Goal: Contribute content: Contribute content

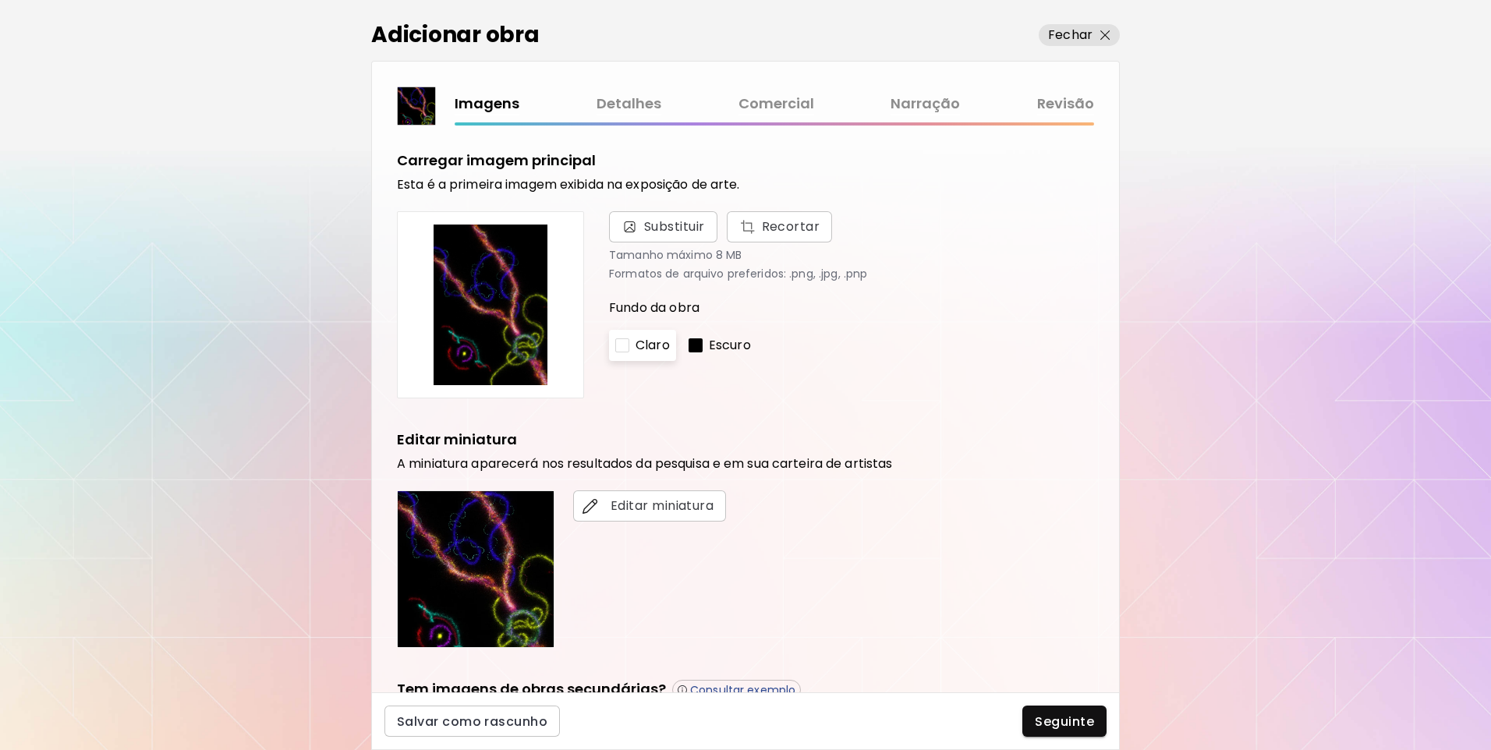
click at [946, 102] on link "Narração" at bounding box center [925, 104] width 69 height 23
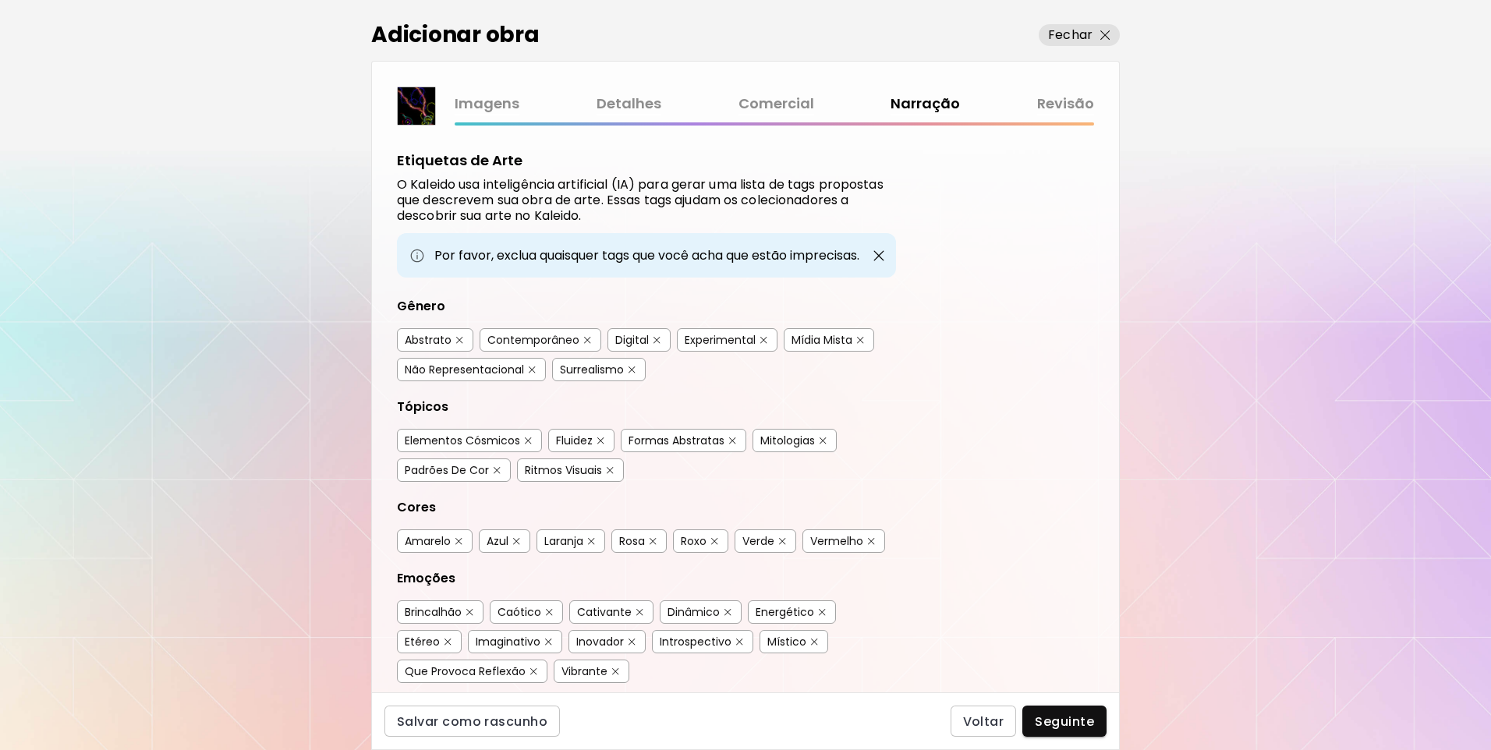
scroll to position [295, 0]
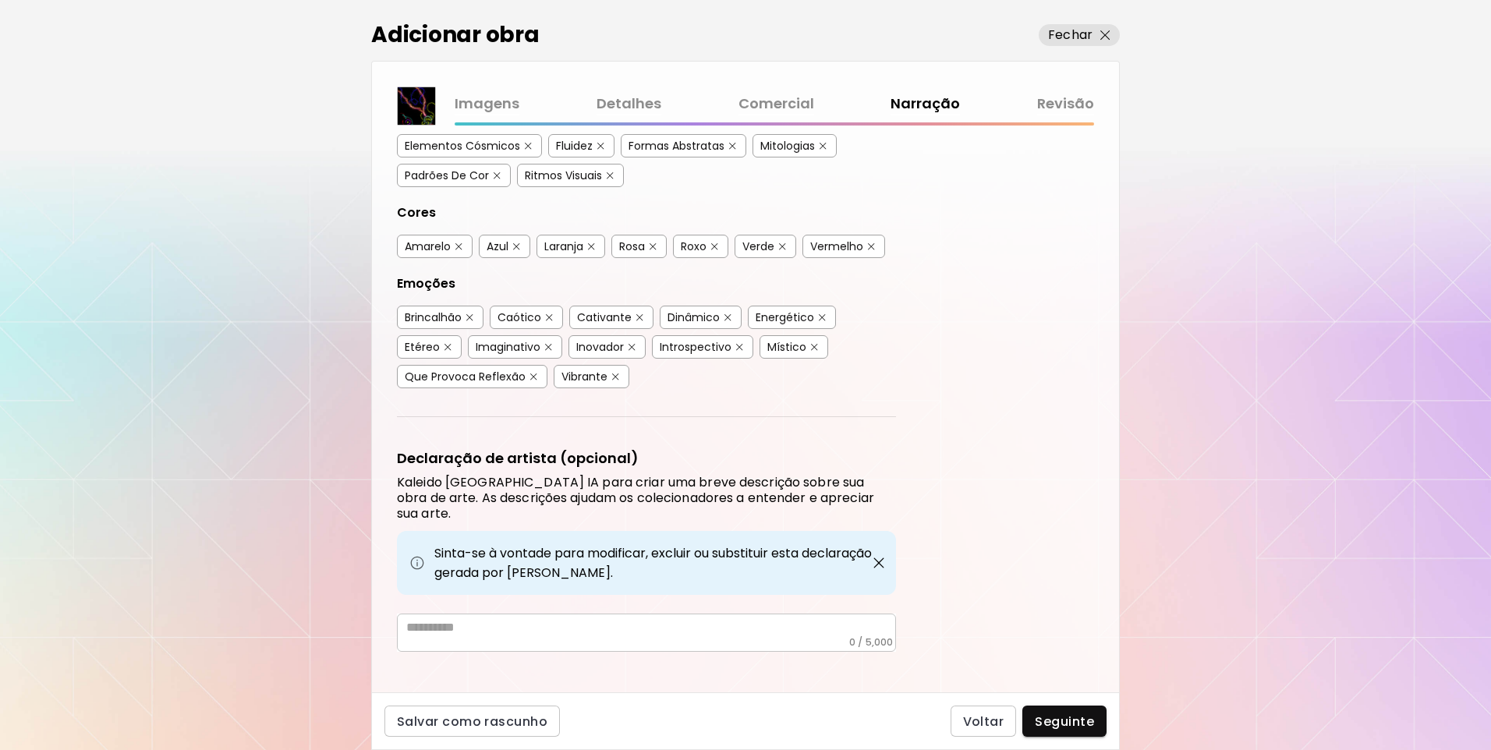
click at [791, 101] on link "Comercial" at bounding box center [777, 104] width 76 height 23
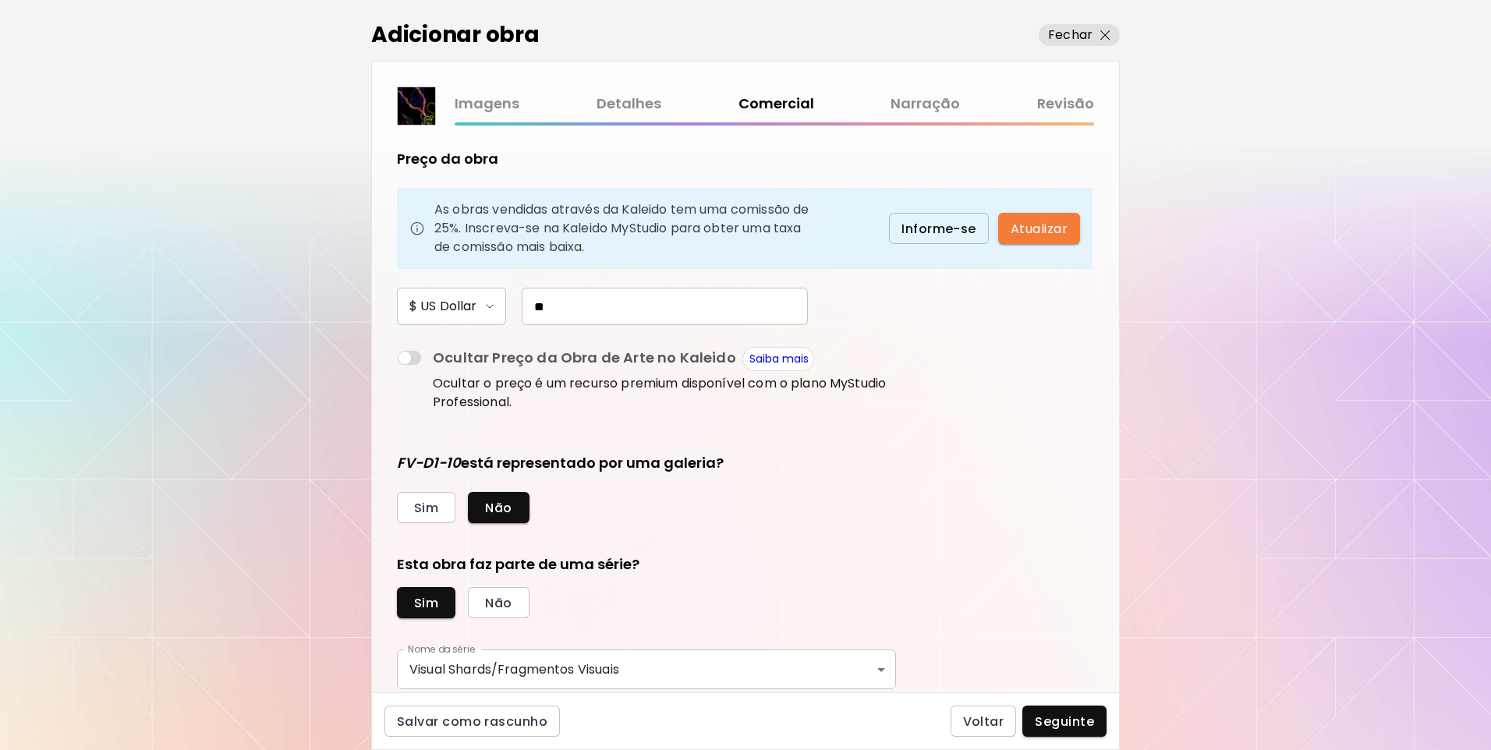
scroll to position [312, 0]
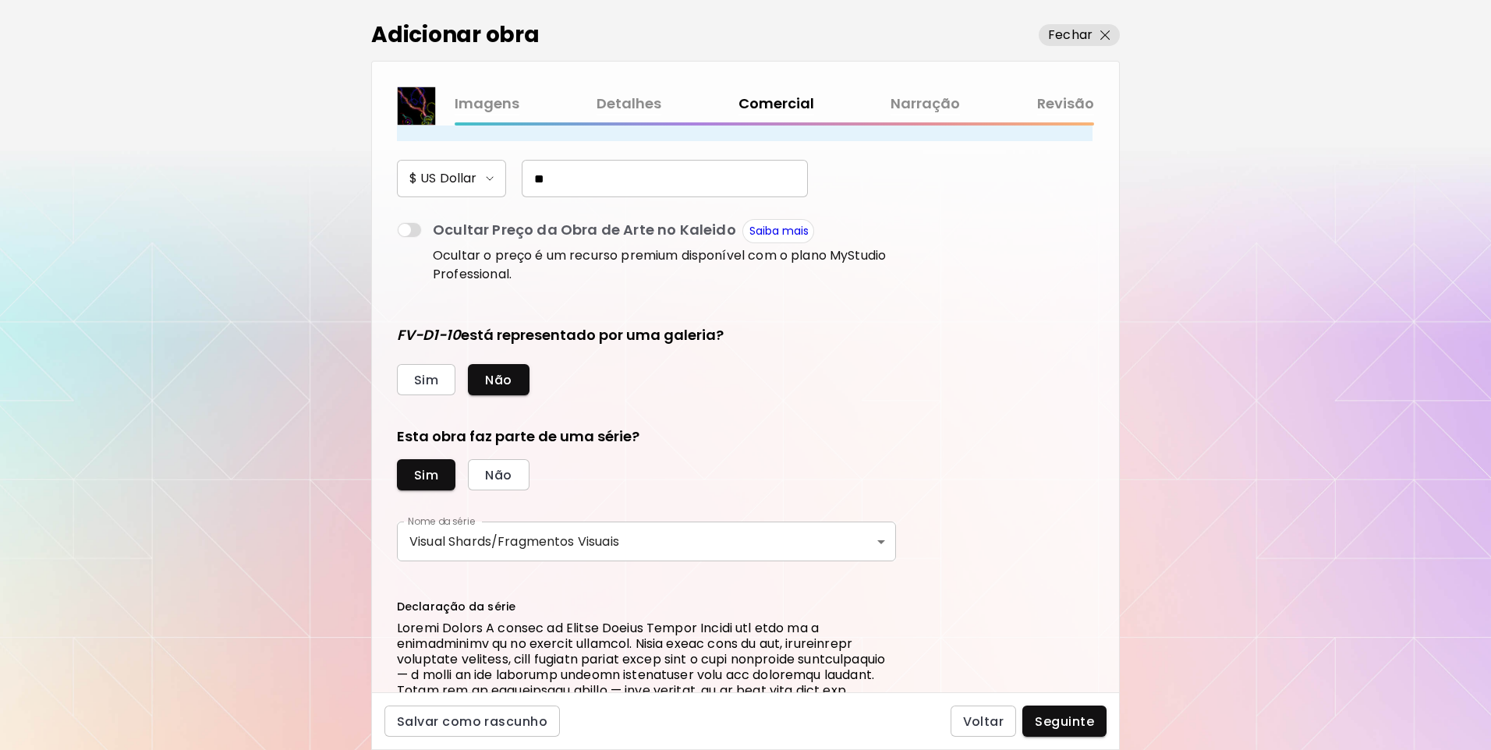
click at [616, 522] on body "kaleido.art/Daniel_Santos Adicionar obras Gerencie suas obras Editar Perfil My …" at bounding box center [745, 375] width 1491 height 750
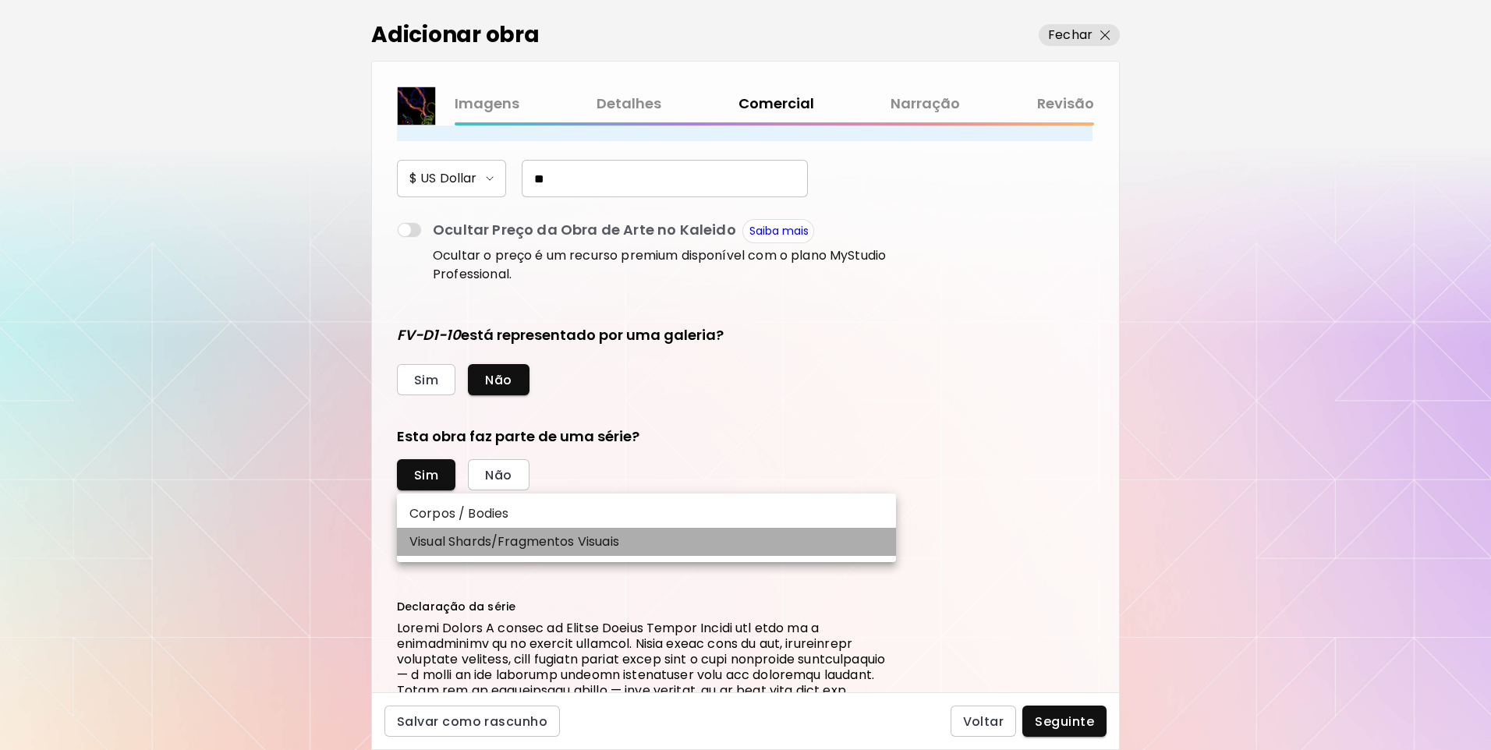
click at [578, 553] on li "Visual Shards/Fragmentos Visuais" at bounding box center [646, 542] width 499 height 28
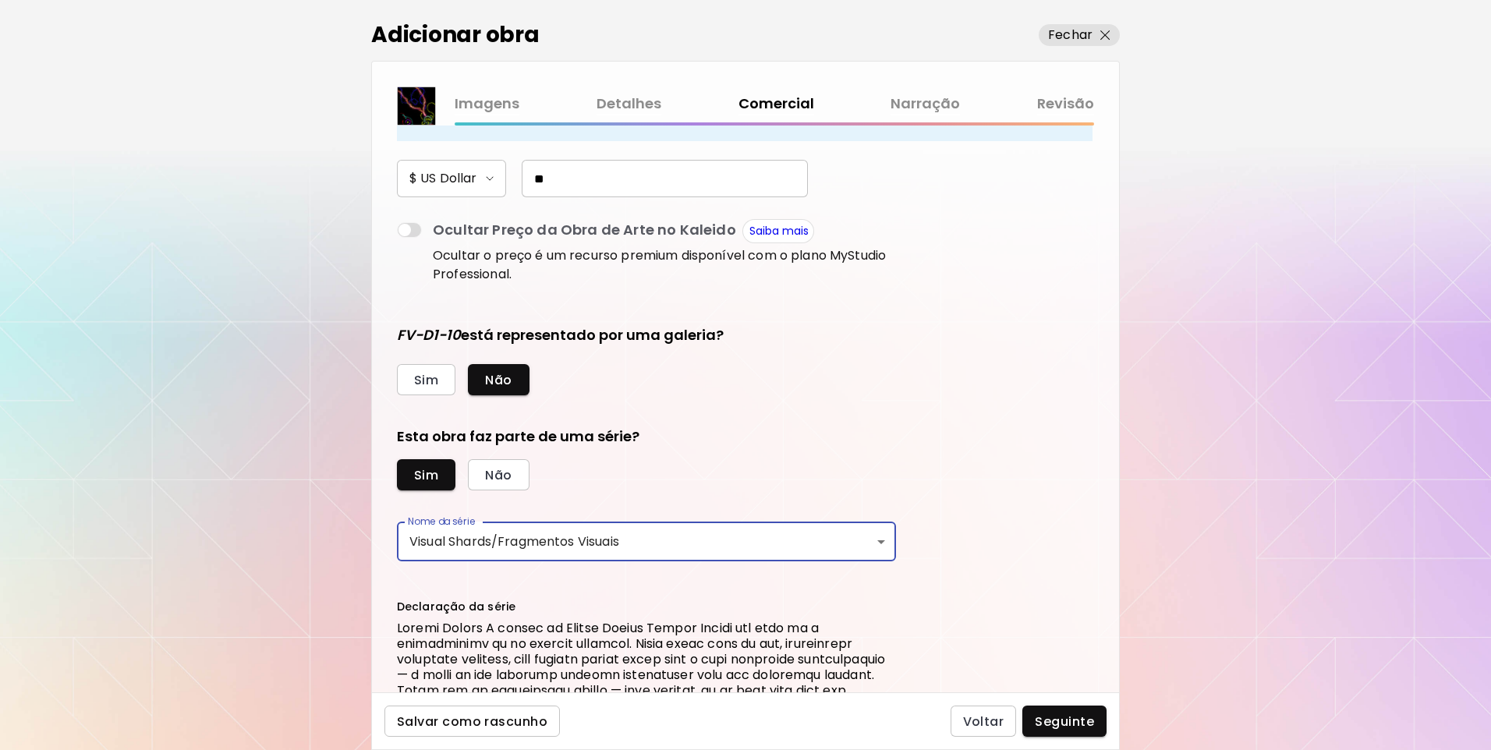
click at [508, 720] on span "Salvar como rascunho" at bounding box center [472, 722] width 151 height 16
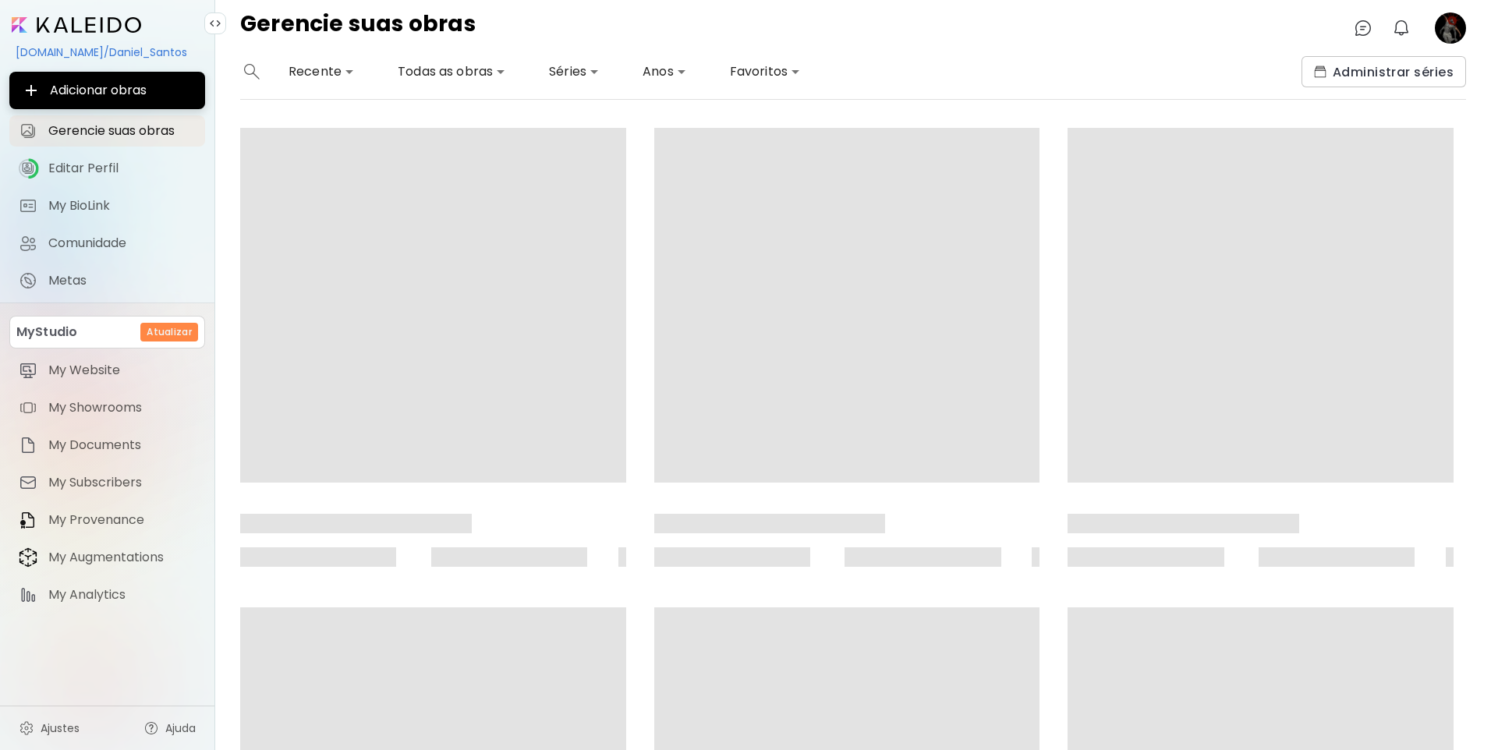
click at [583, 79] on body "**********" at bounding box center [745, 375] width 1491 height 750
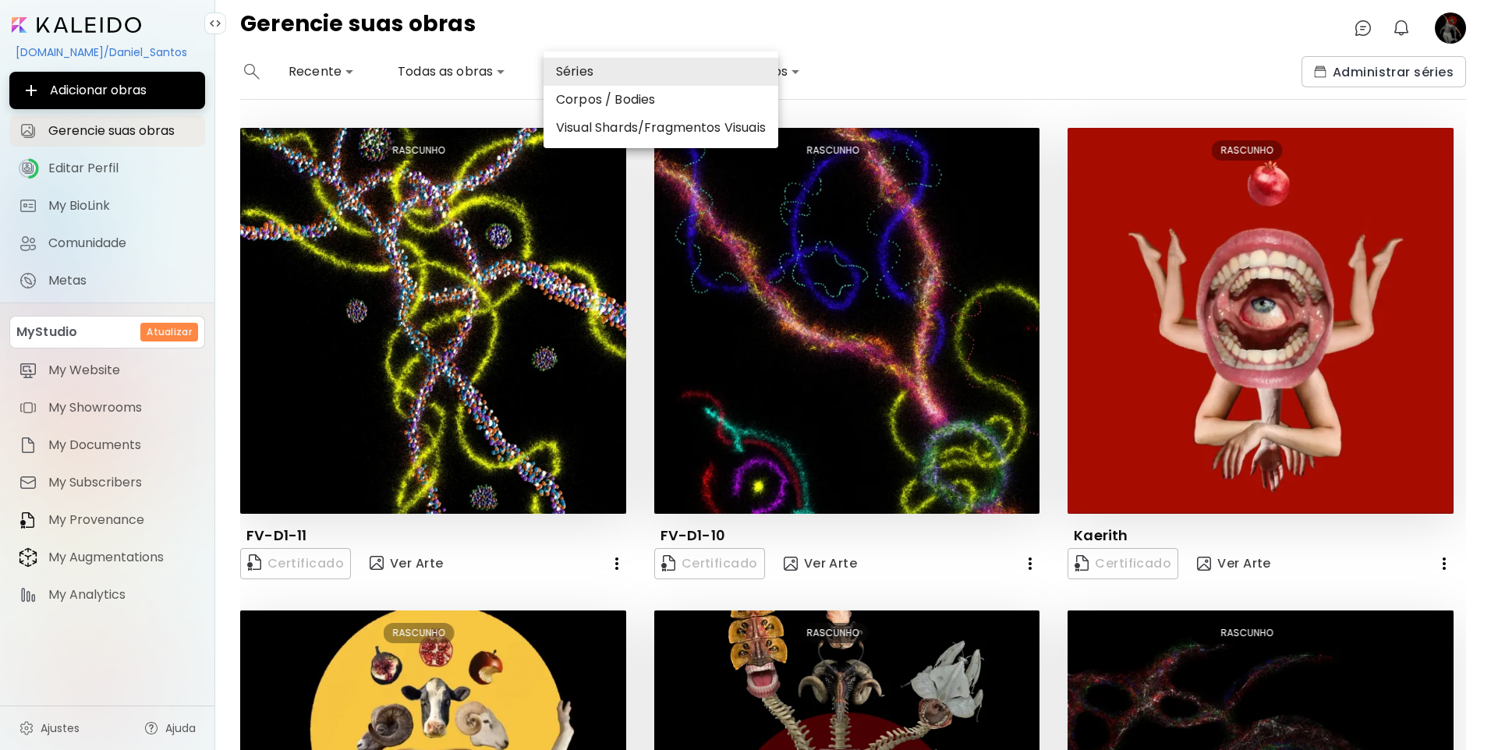
click at [615, 103] on li "Corpos / Bodies" at bounding box center [661, 100] width 235 height 28
type input "*****"
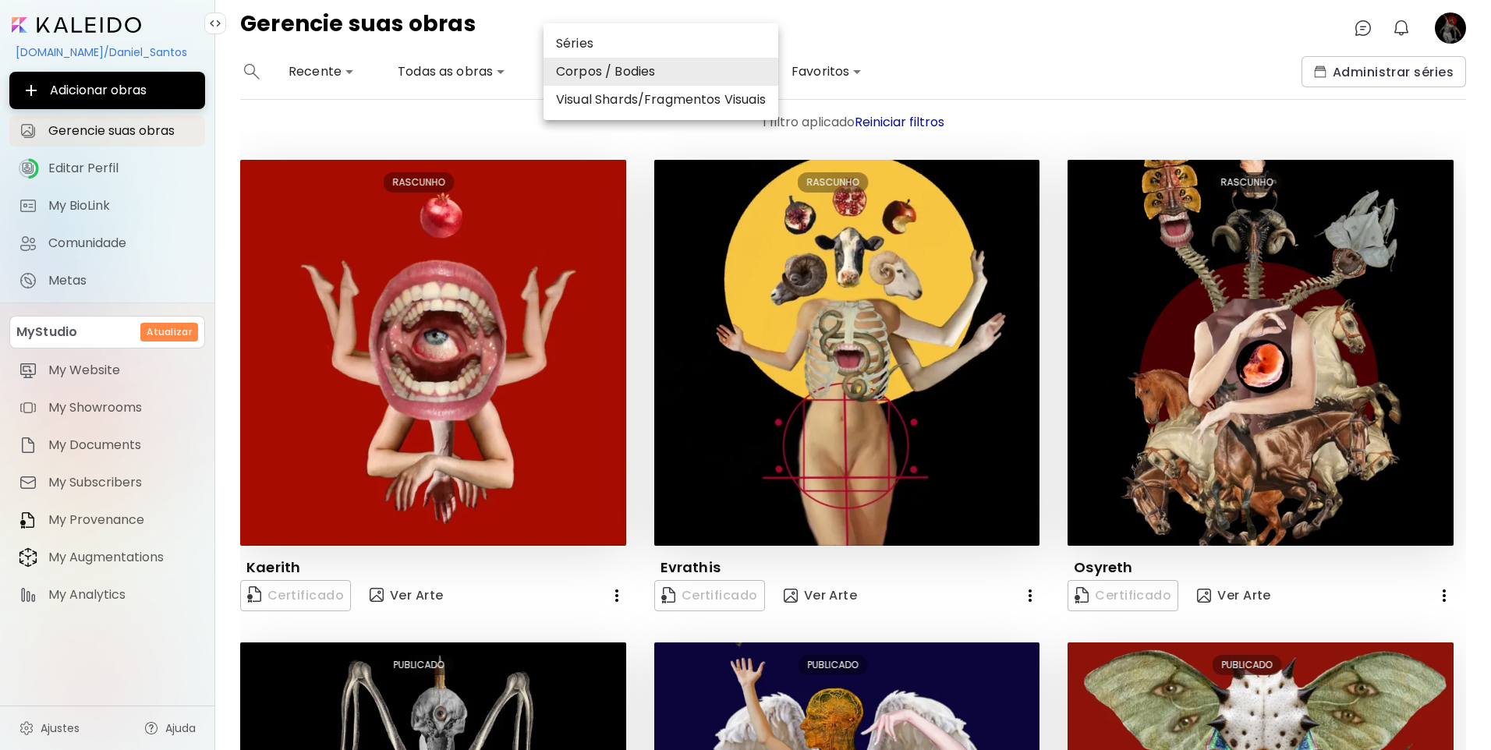
click at [635, 156] on div at bounding box center [745, 375] width 1491 height 750
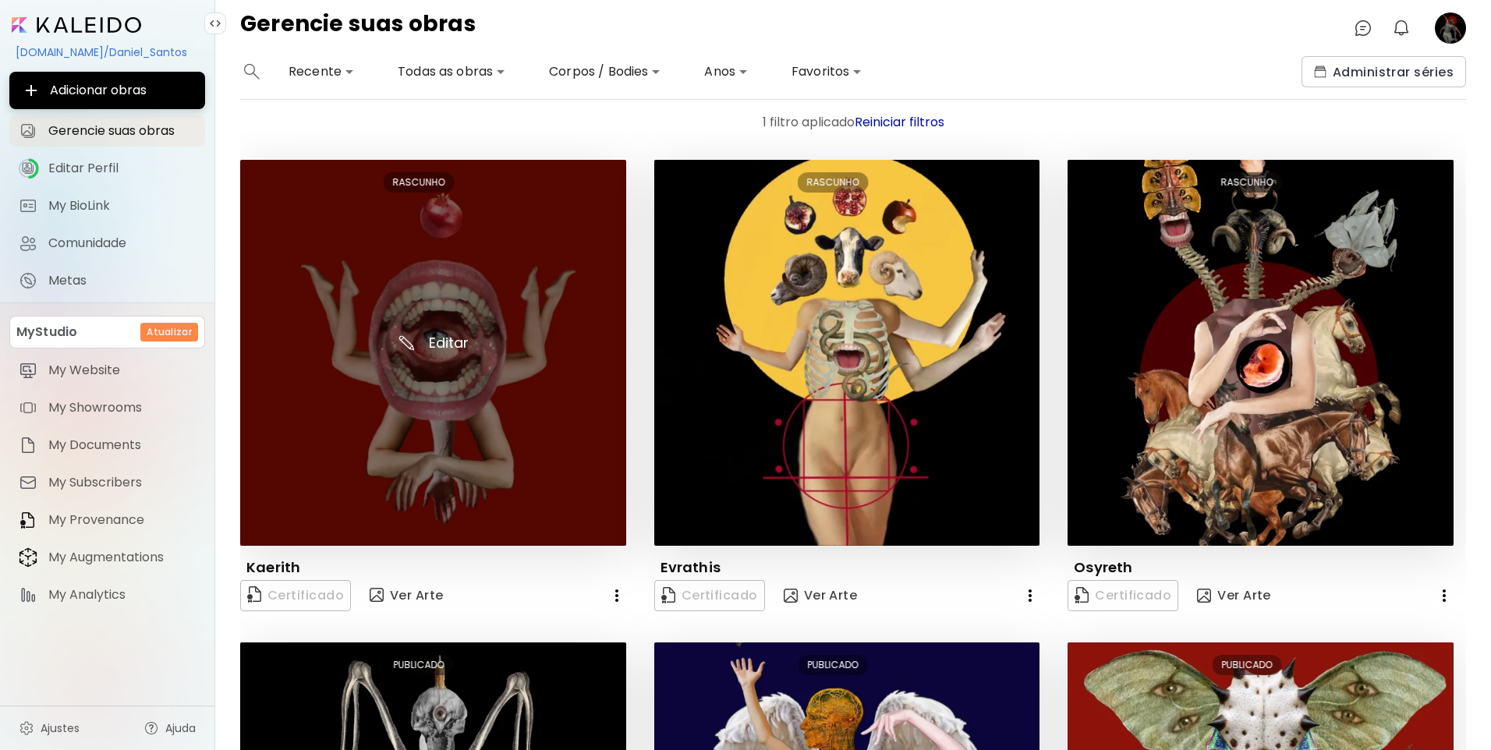
click at [537, 357] on img at bounding box center [433, 353] width 386 height 386
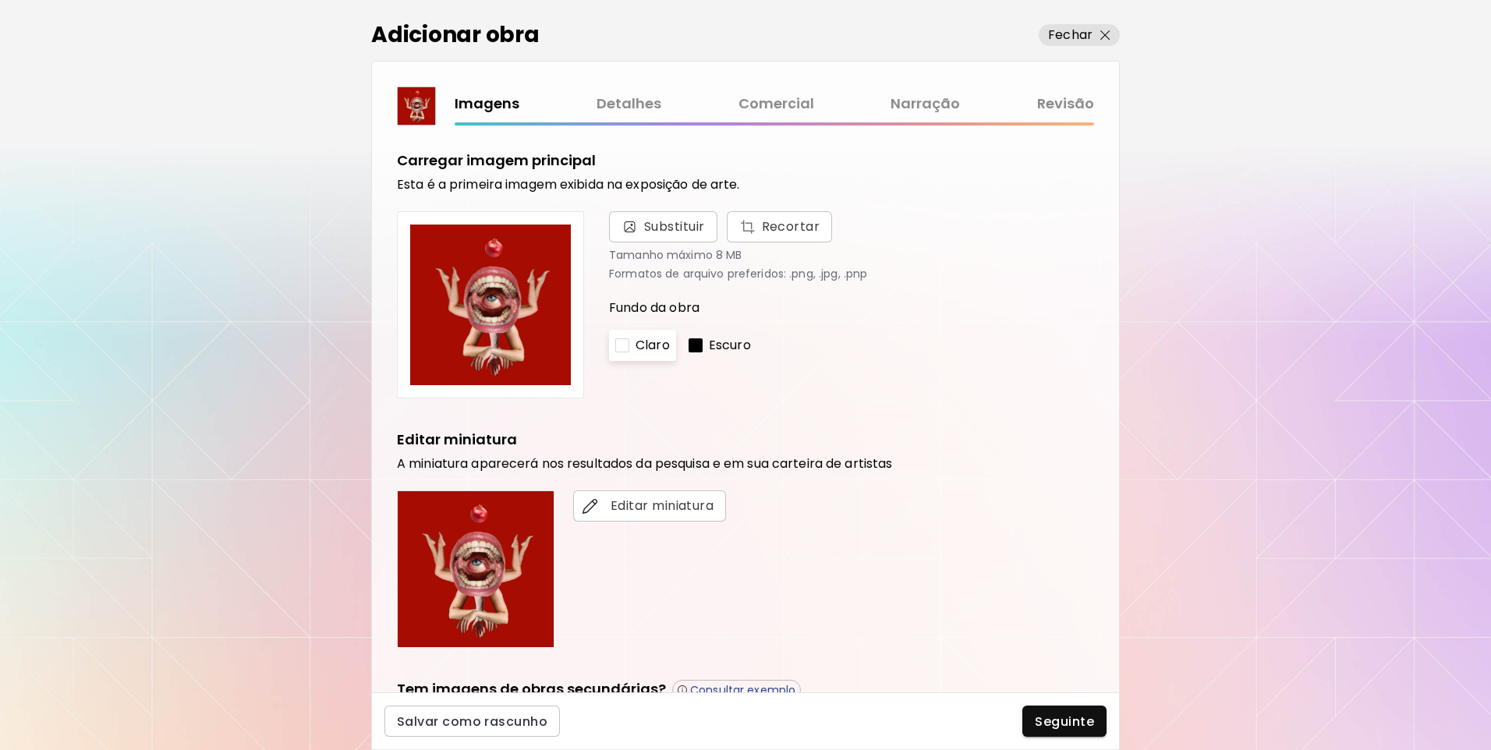
click at [774, 108] on link "Comercial" at bounding box center [777, 104] width 76 height 23
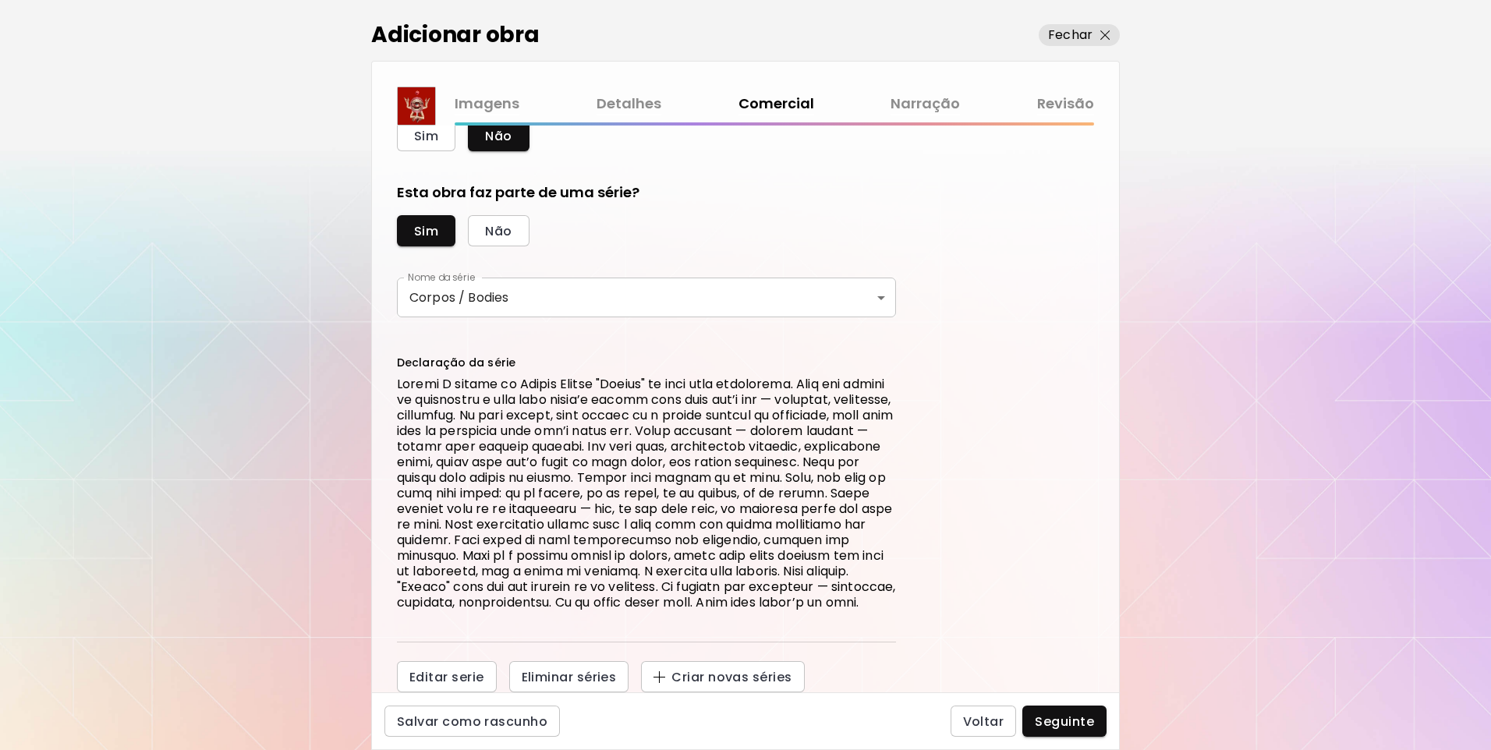
scroll to position [85, 0]
click at [1073, 115] on link "Revisão" at bounding box center [1065, 104] width 57 height 23
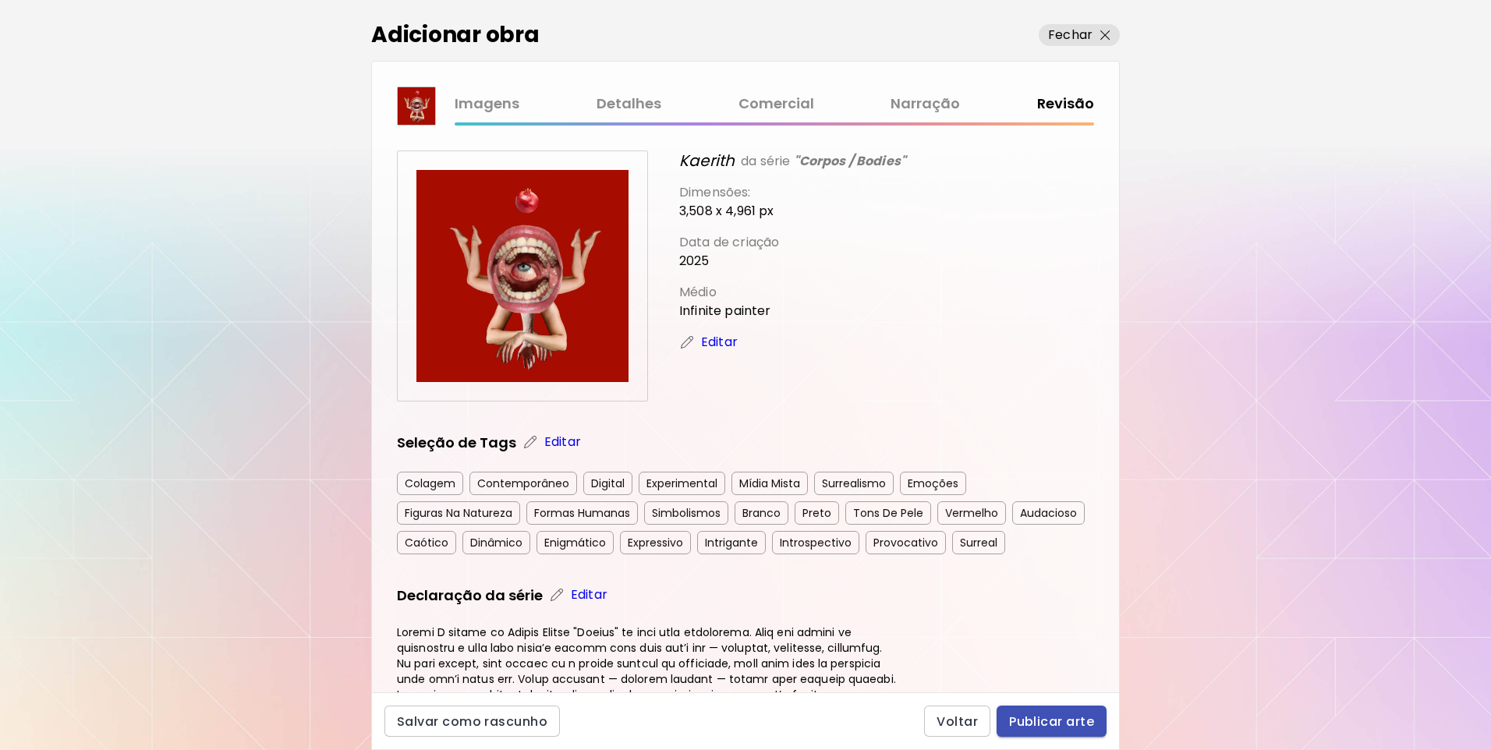
click at [1060, 718] on span "Publicar arte" at bounding box center [1051, 722] width 85 height 16
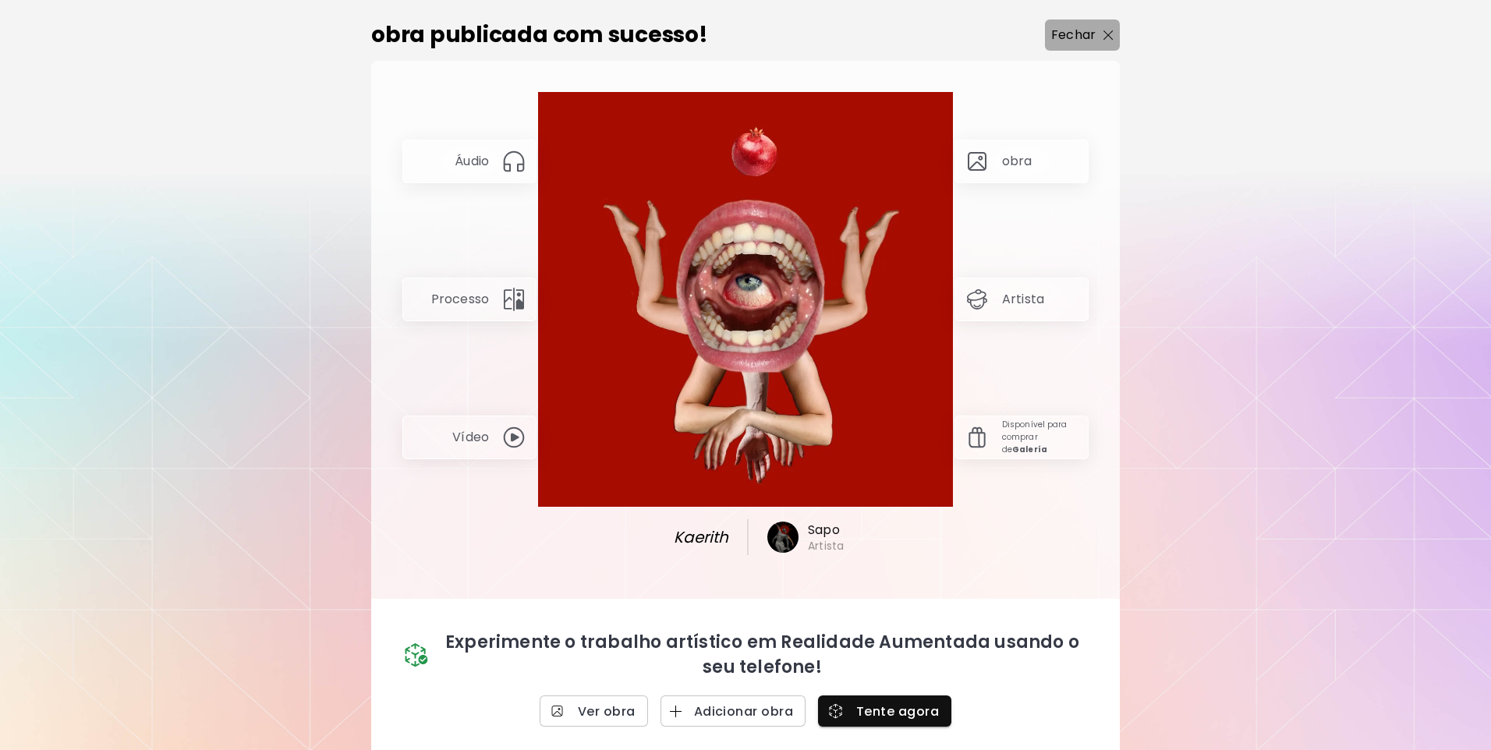
click at [1096, 37] on span "Fechar" at bounding box center [1082, 35] width 62 height 19
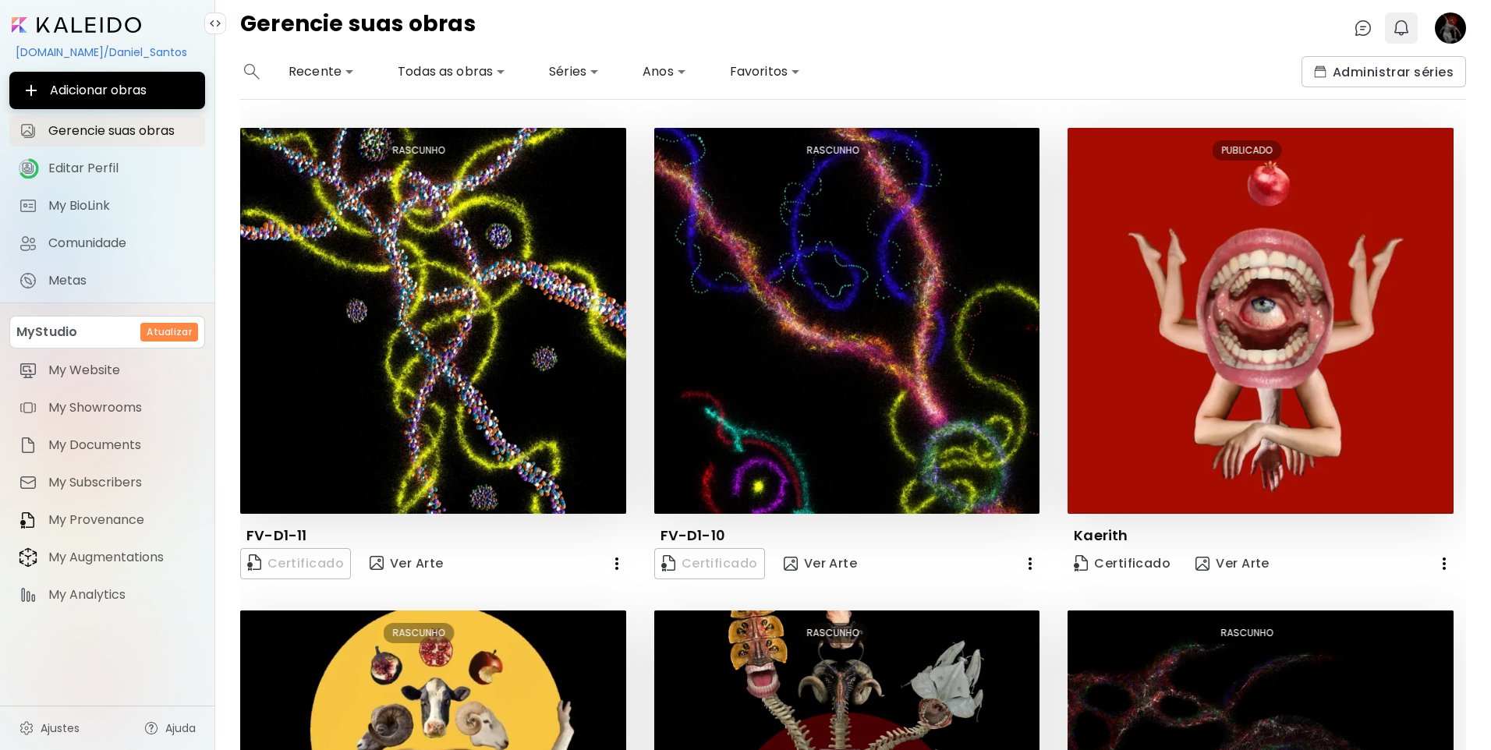
click at [1396, 22] on img "button" at bounding box center [1401, 28] width 19 height 19
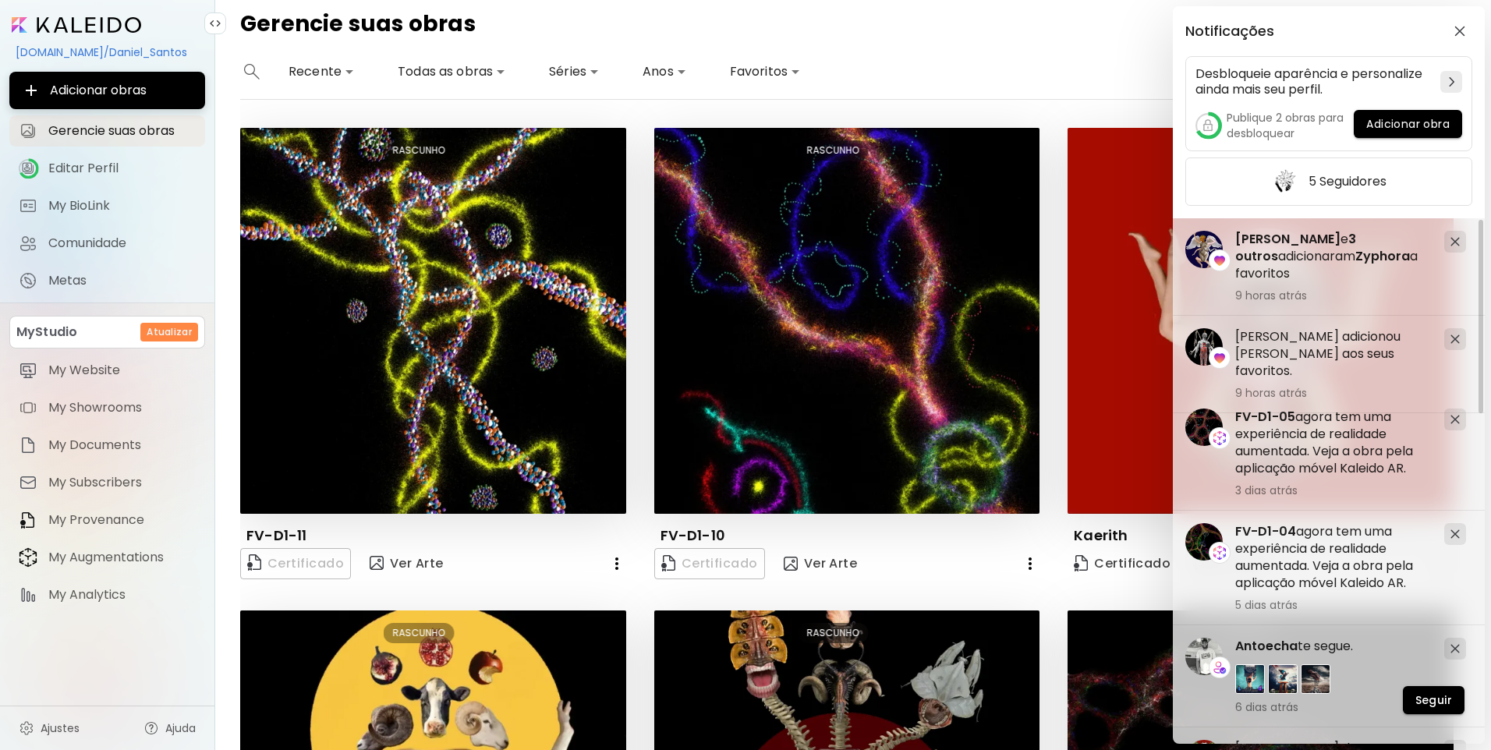
click at [1017, 29] on div "Notificações Desbloqueie aparência e personalize ainda mais seu perfil. Publiqu…" at bounding box center [745, 375] width 1491 height 750
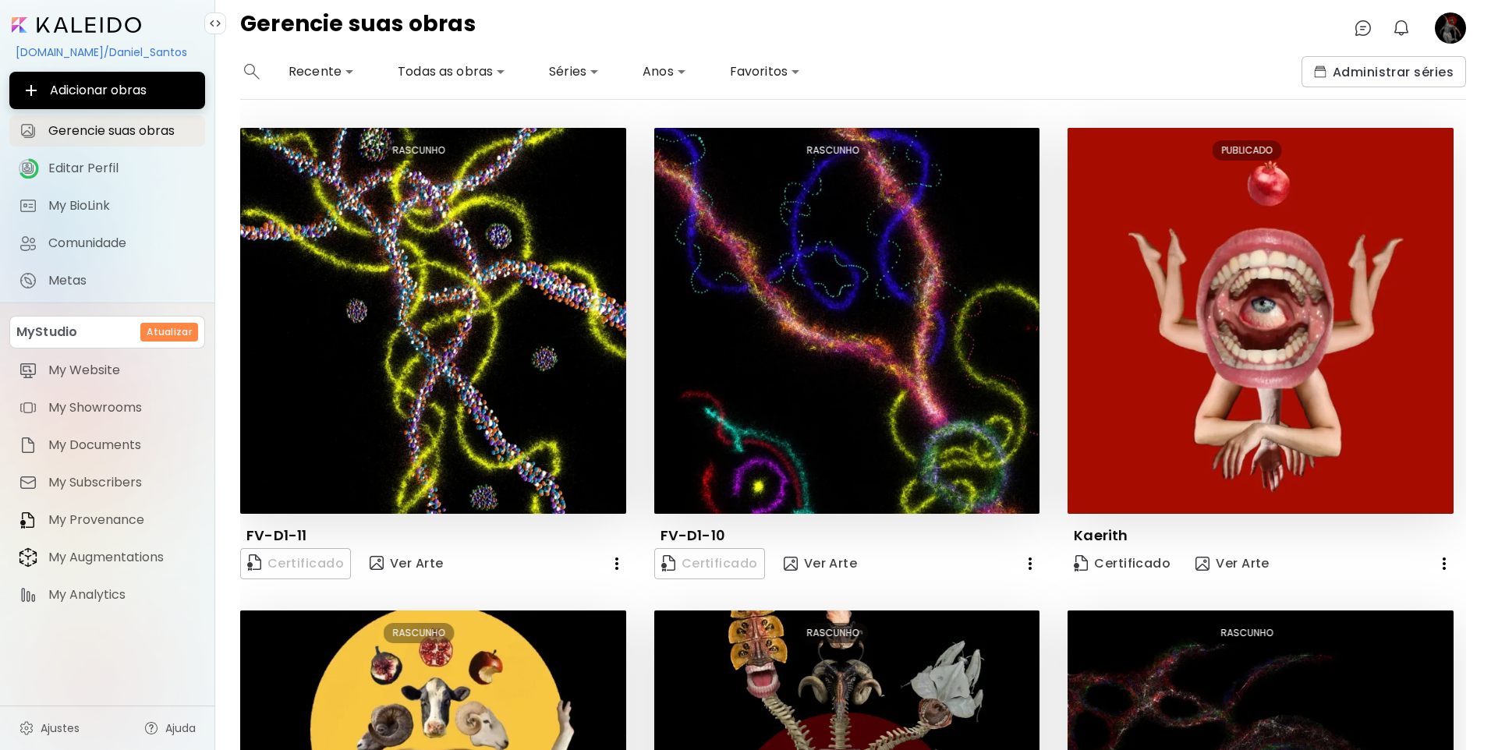
click at [1100, 40] on div "Gerencie suas obras 0 0" at bounding box center [853, 28] width 1276 height 56
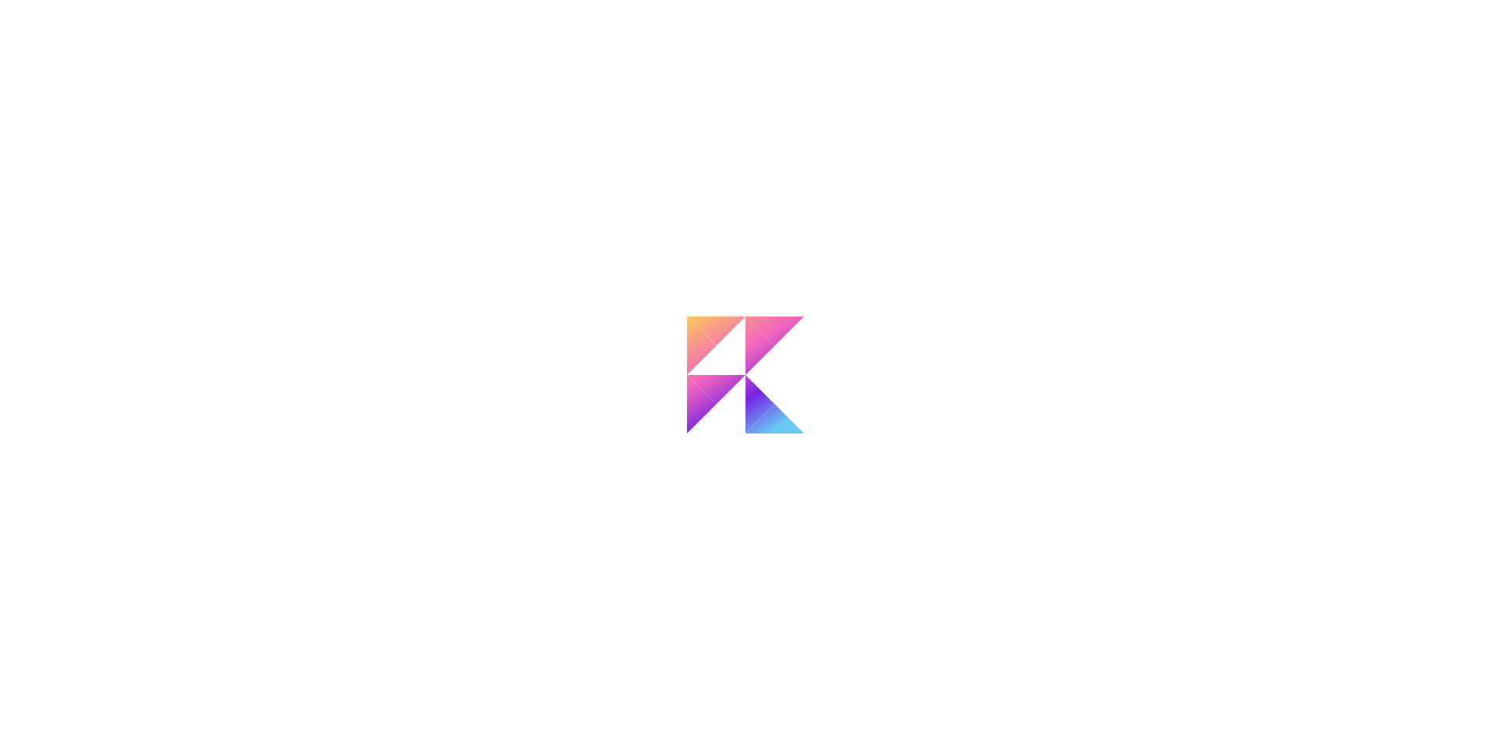
click at [127, 175] on body "Pesquisa de artista Nome ou identificador Nome ou identificador País do artista…" at bounding box center [745, 375] width 1491 height 750
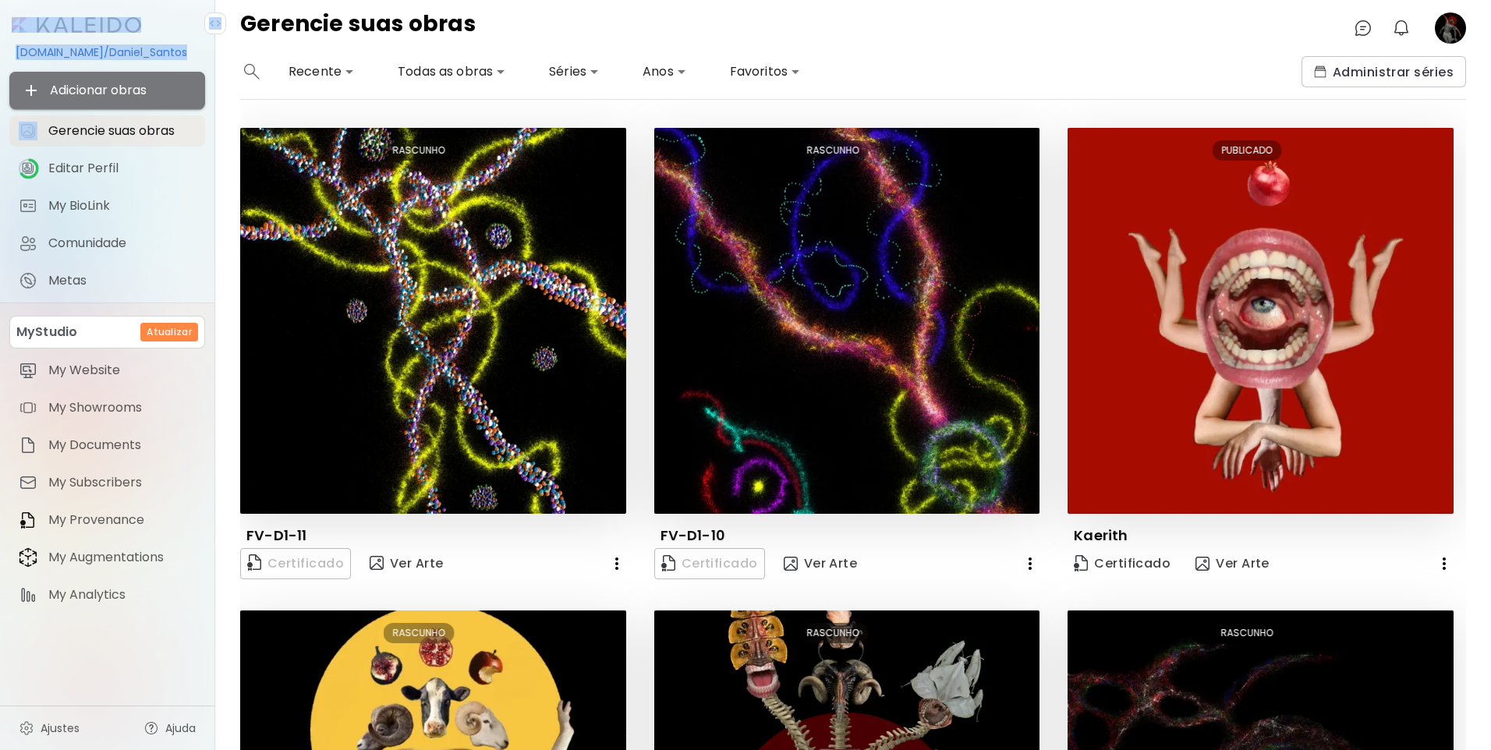
drag, startPoint x: 127, startPoint y: 175, endPoint x: 86, endPoint y: 93, distance: 92.4
click at [86, 93] on span "Adicionar obras" at bounding box center [107, 90] width 171 height 19
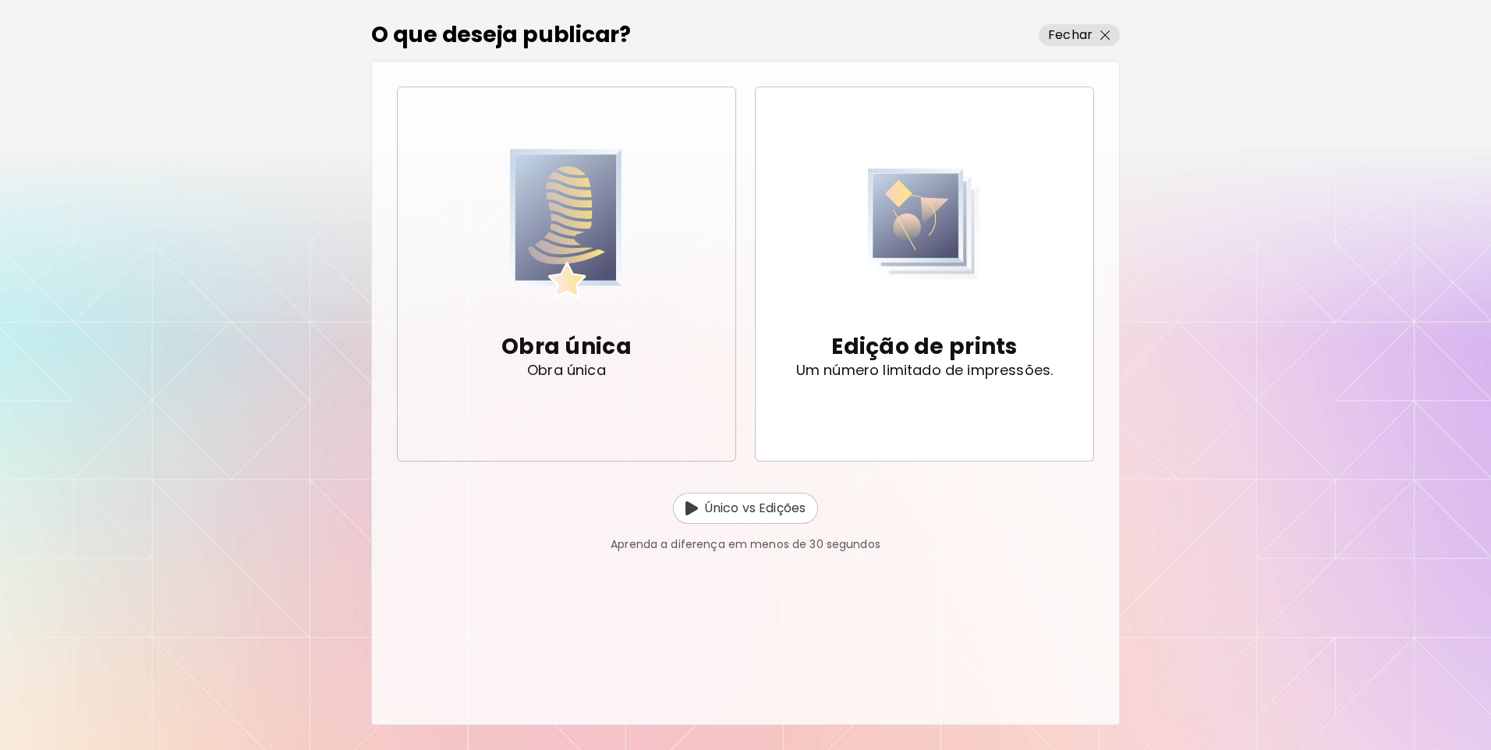
click at [589, 351] on p "Obra única" at bounding box center [566, 346] width 130 height 31
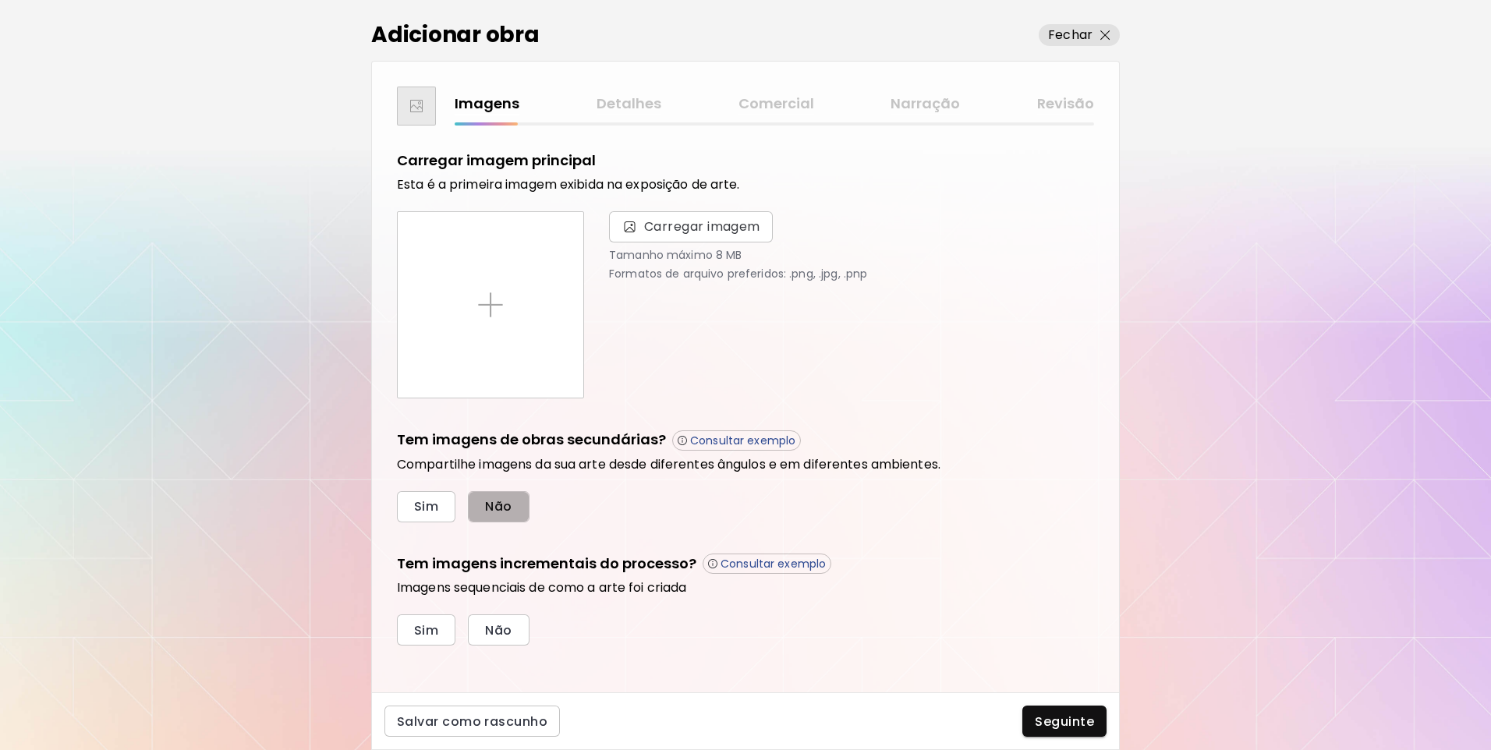
click at [509, 504] on span "Não" at bounding box center [498, 506] width 27 height 16
click at [523, 631] on button "Não" at bounding box center [498, 630] width 61 height 31
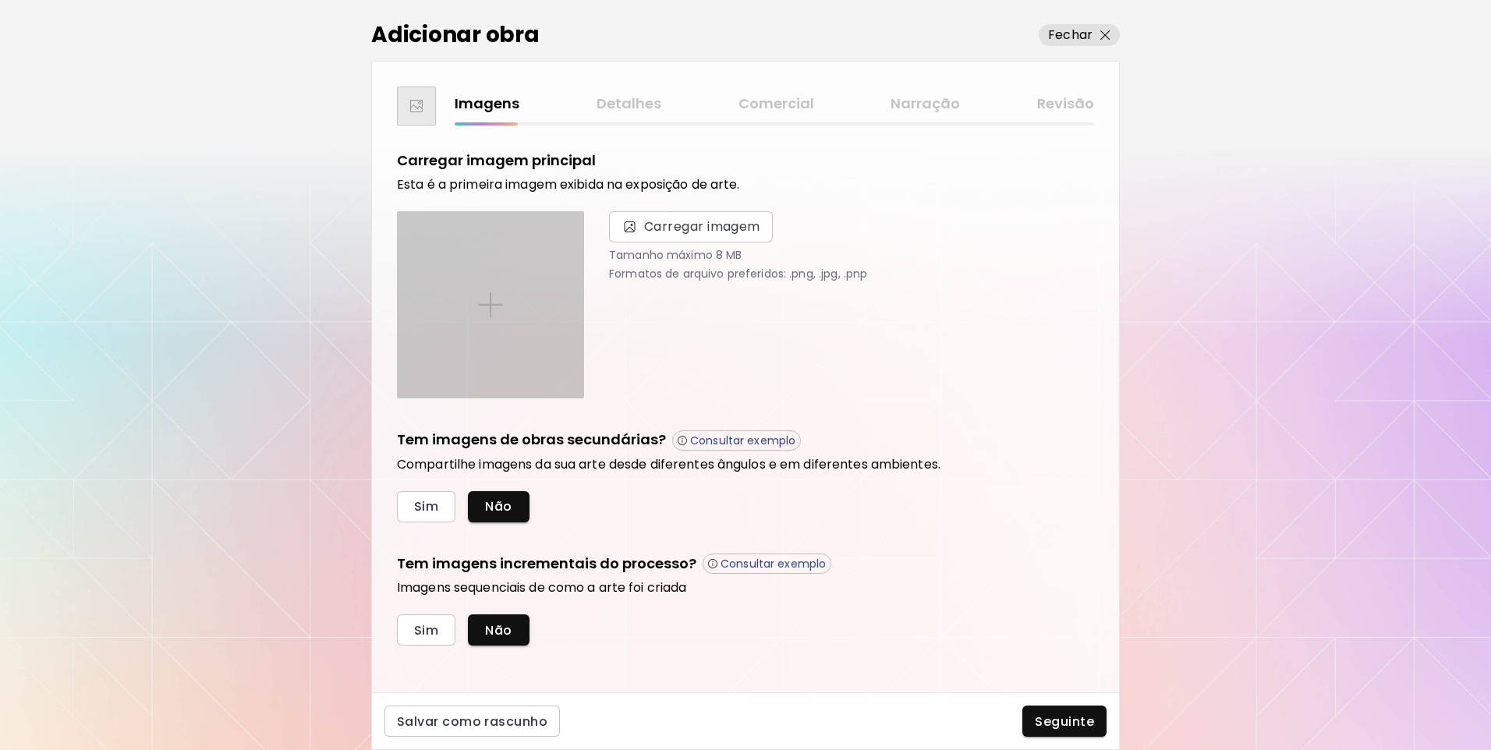
click at [531, 246] on div at bounding box center [491, 305] width 186 height 186
click at [0, 0] on input "file" at bounding box center [0, 0] width 0 height 0
click at [501, 357] on div at bounding box center [491, 305] width 186 height 186
click at [0, 0] on input "file" at bounding box center [0, 0] width 0 height 0
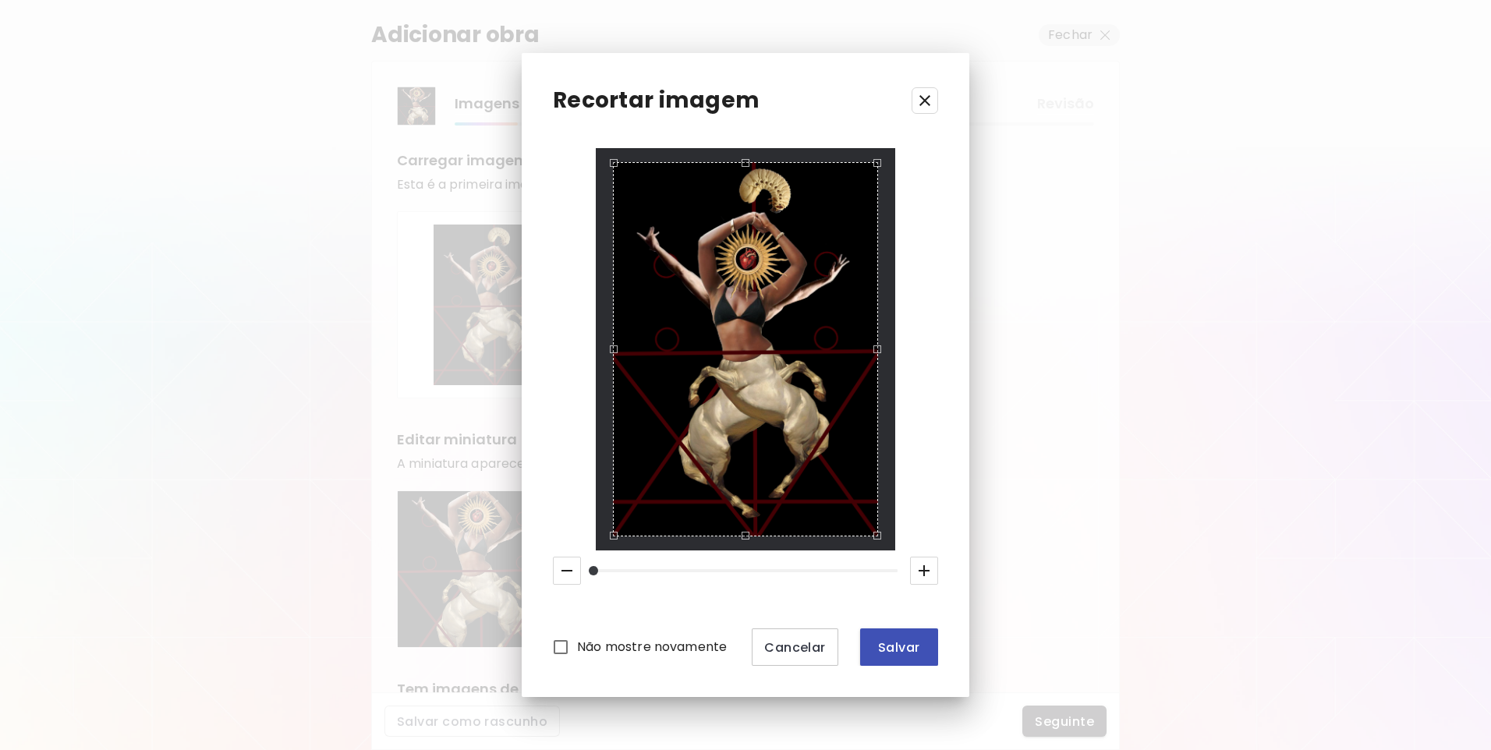
click at [927, 641] on button "Salvar" at bounding box center [899, 647] width 78 height 37
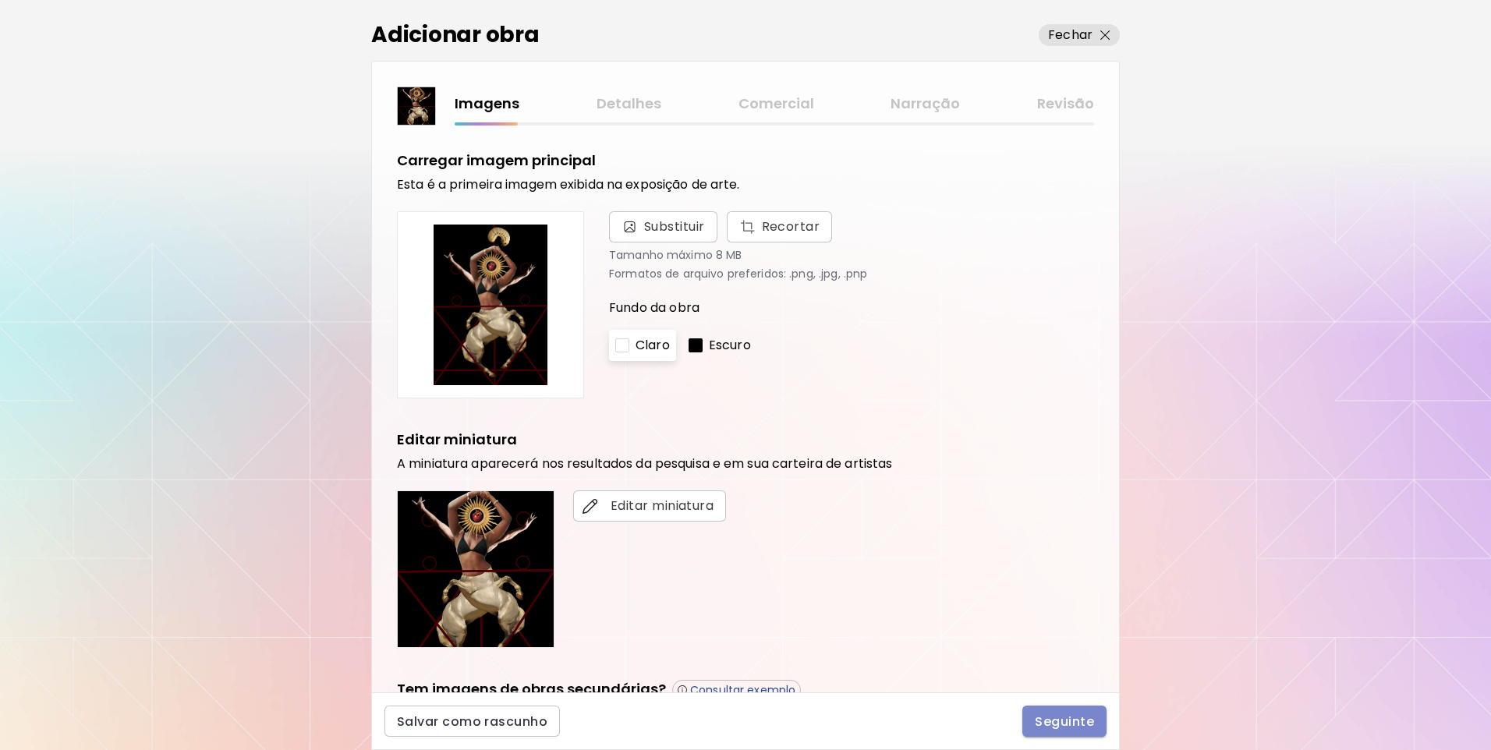
click at [1055, 722] on span "Seguinte" at bounding box center [1064, 722] width 59 height 16
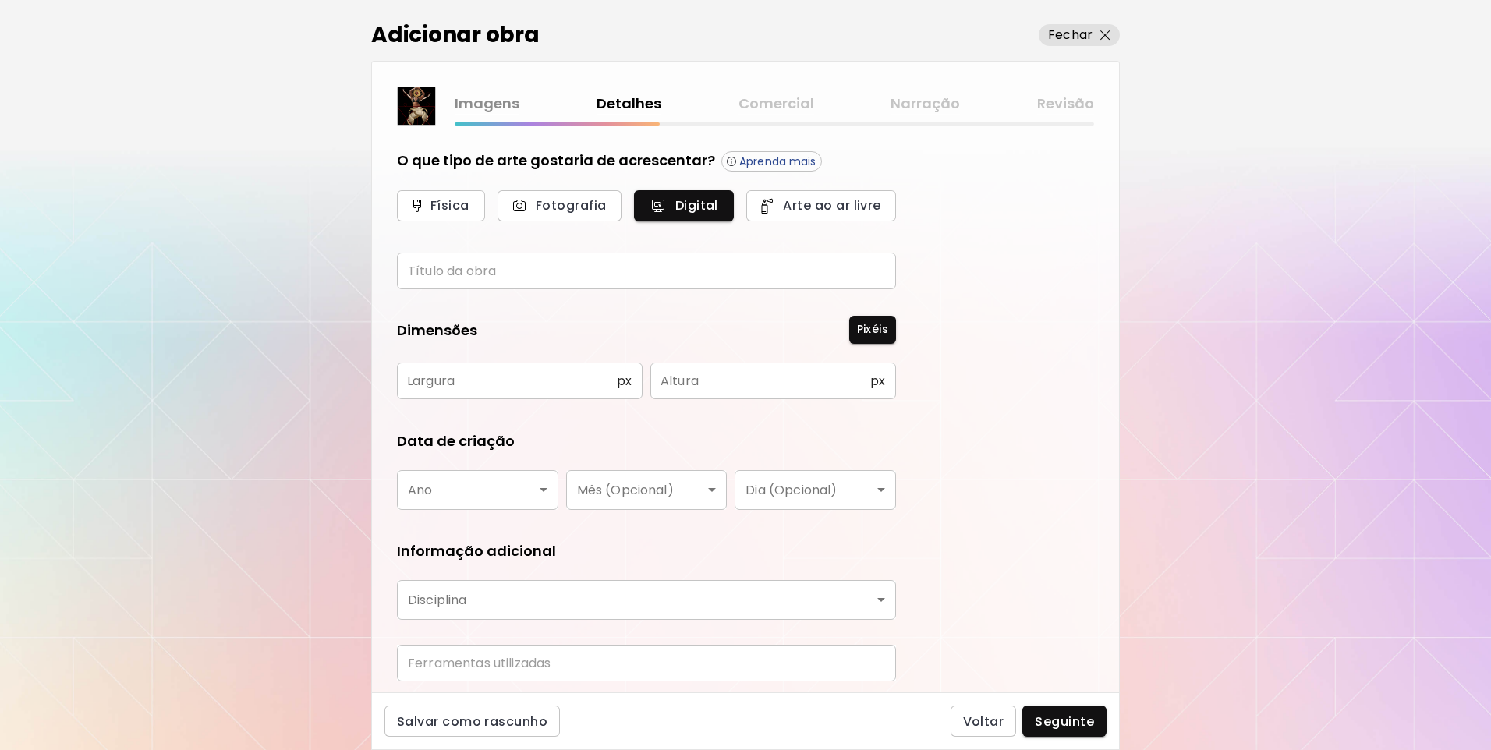
click at [596, 267] on input "text" at bounding box center [646, 271] width 499 height 37
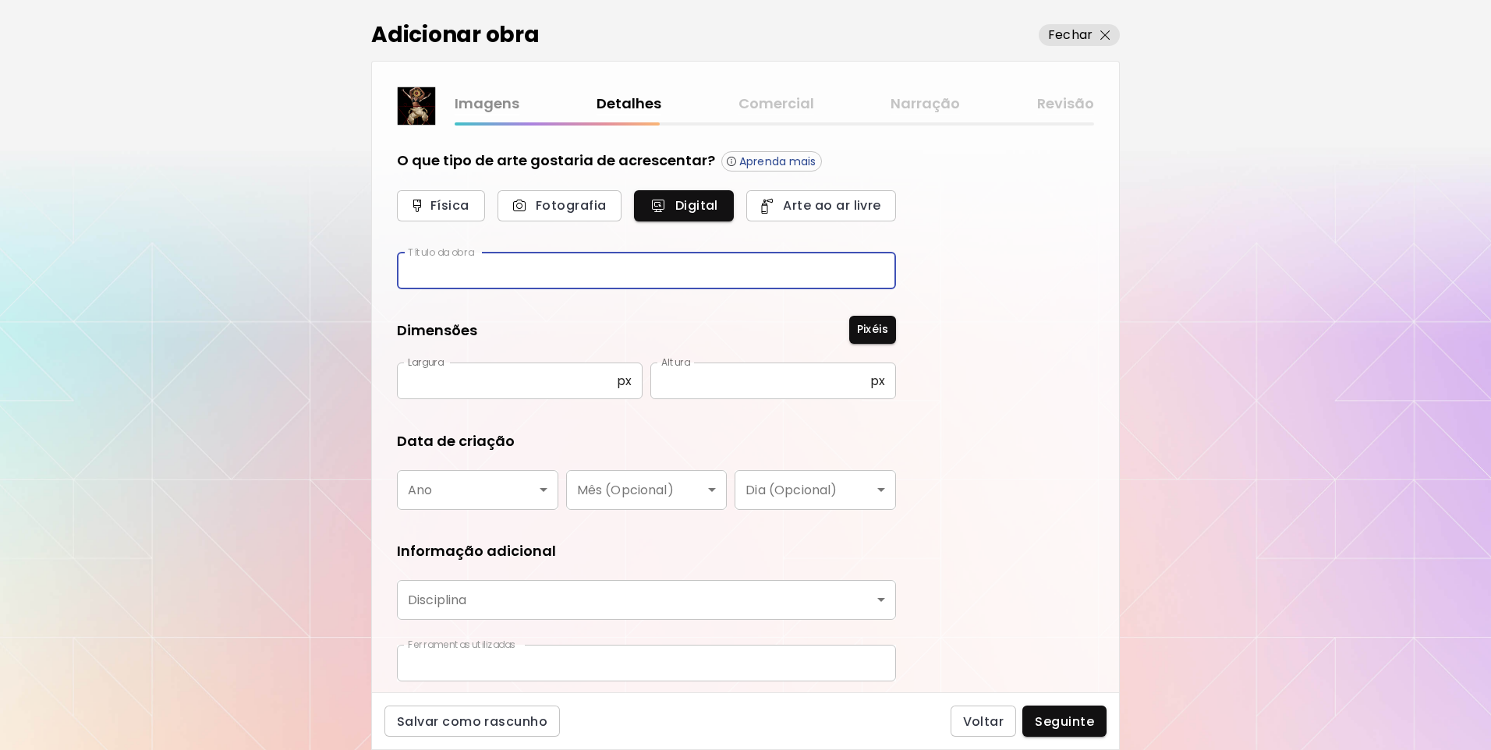
type input "********"
type input "*****"
type input "****"
type input "**********"
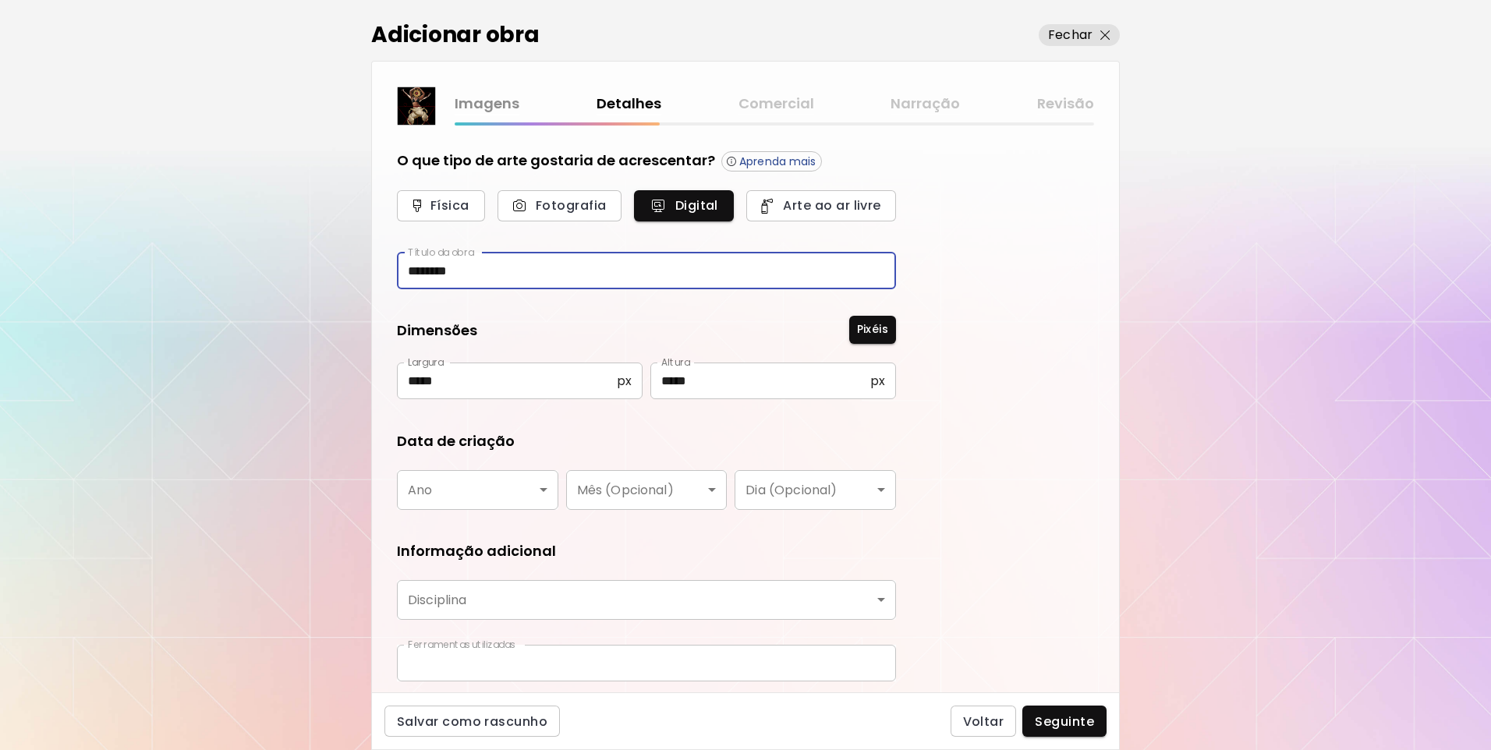
type input "**********"
drag, startPoint x: 437, startPoint y: 274, endPoint x: 382, endPoint y: 275, distance: 54.6
click at [382, 275] on div "**********" at bounding box center [745, 409] width 747 height 567
paste input "*******"
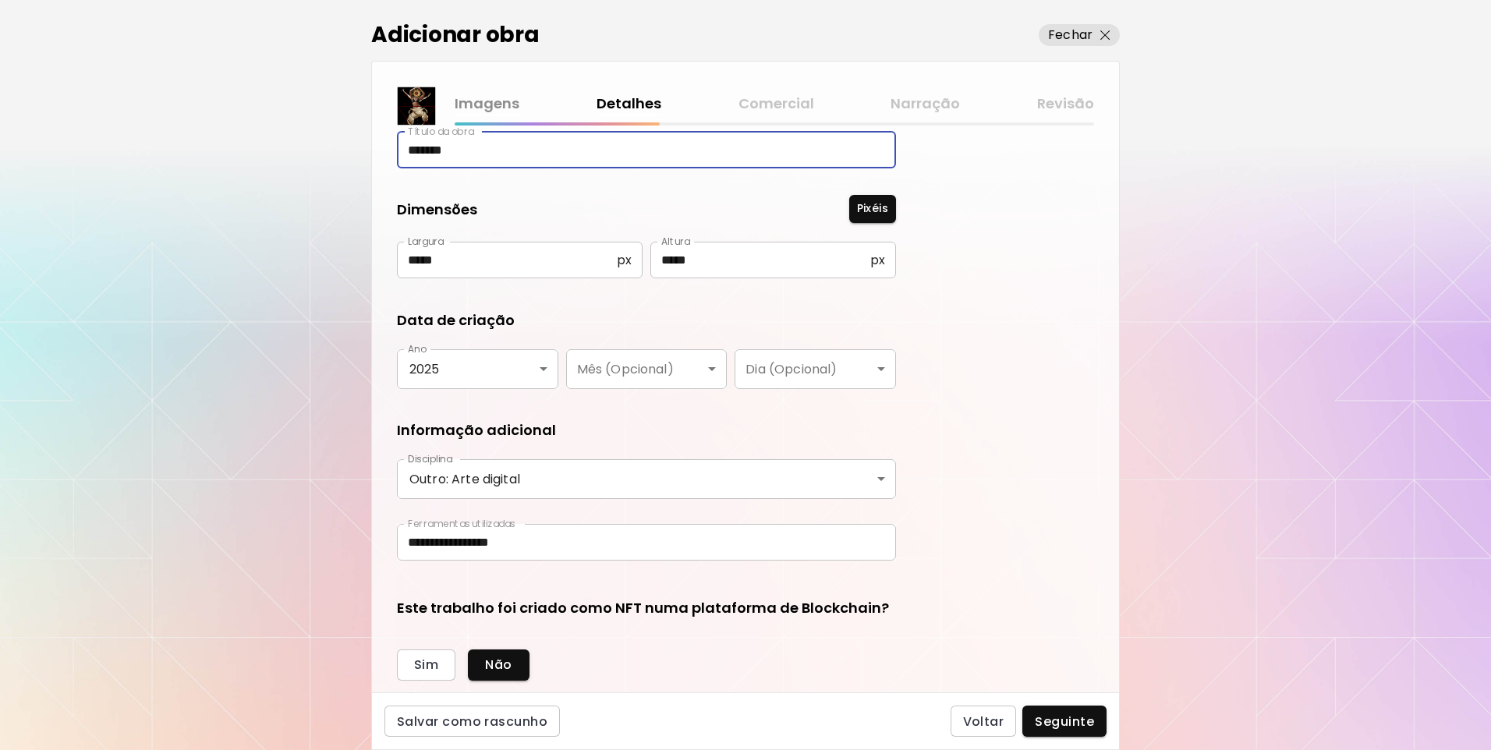
scroll to position [184, 0]
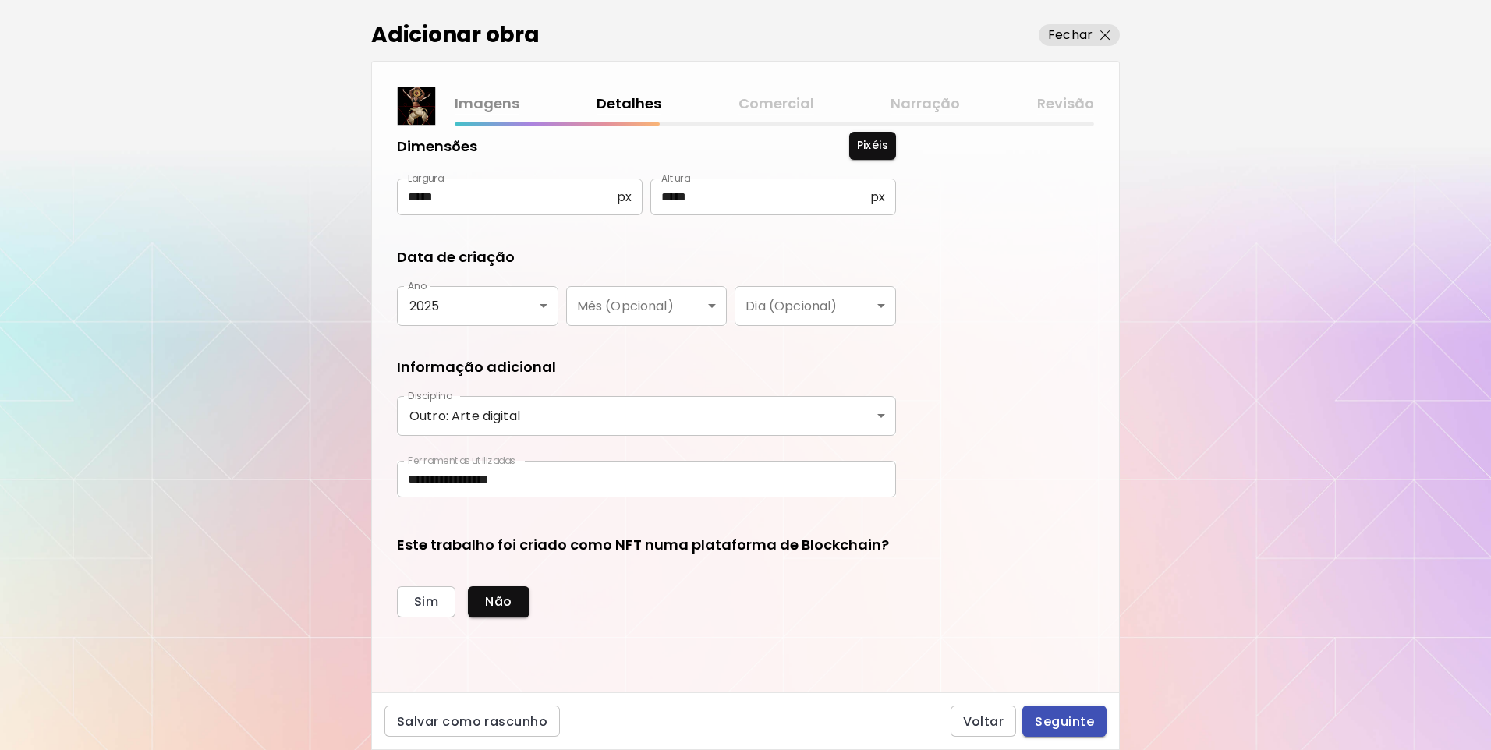
type input "*******"
click at [1063, 722] on span "Seguinte" at bounding box center [1064, 722] width 59 height 16
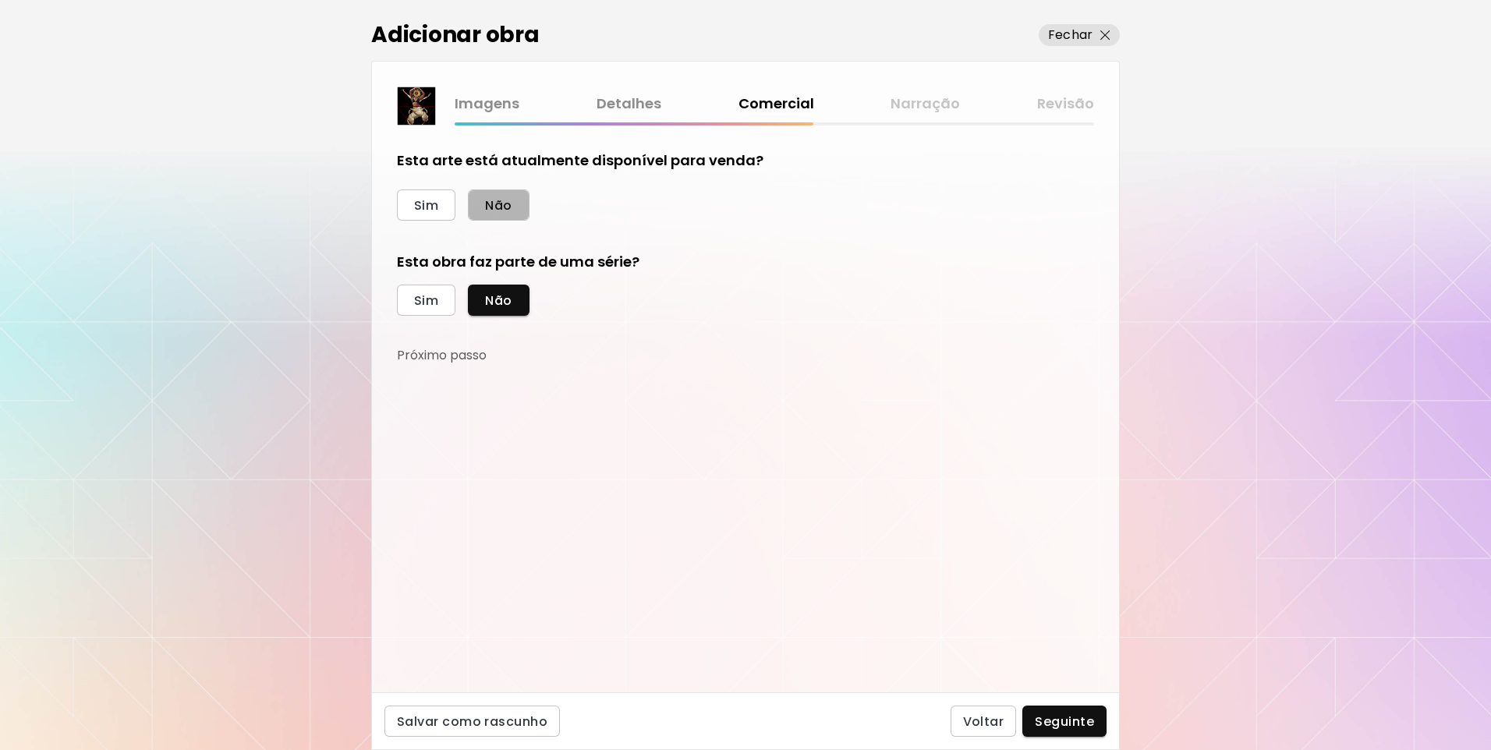
click at [512, 214] on span "Não" at bounding box center [498, 205] width 27 height 16
click at [424, 306] on span "Sim" at bounding box center [426, 300] width 24 height 16
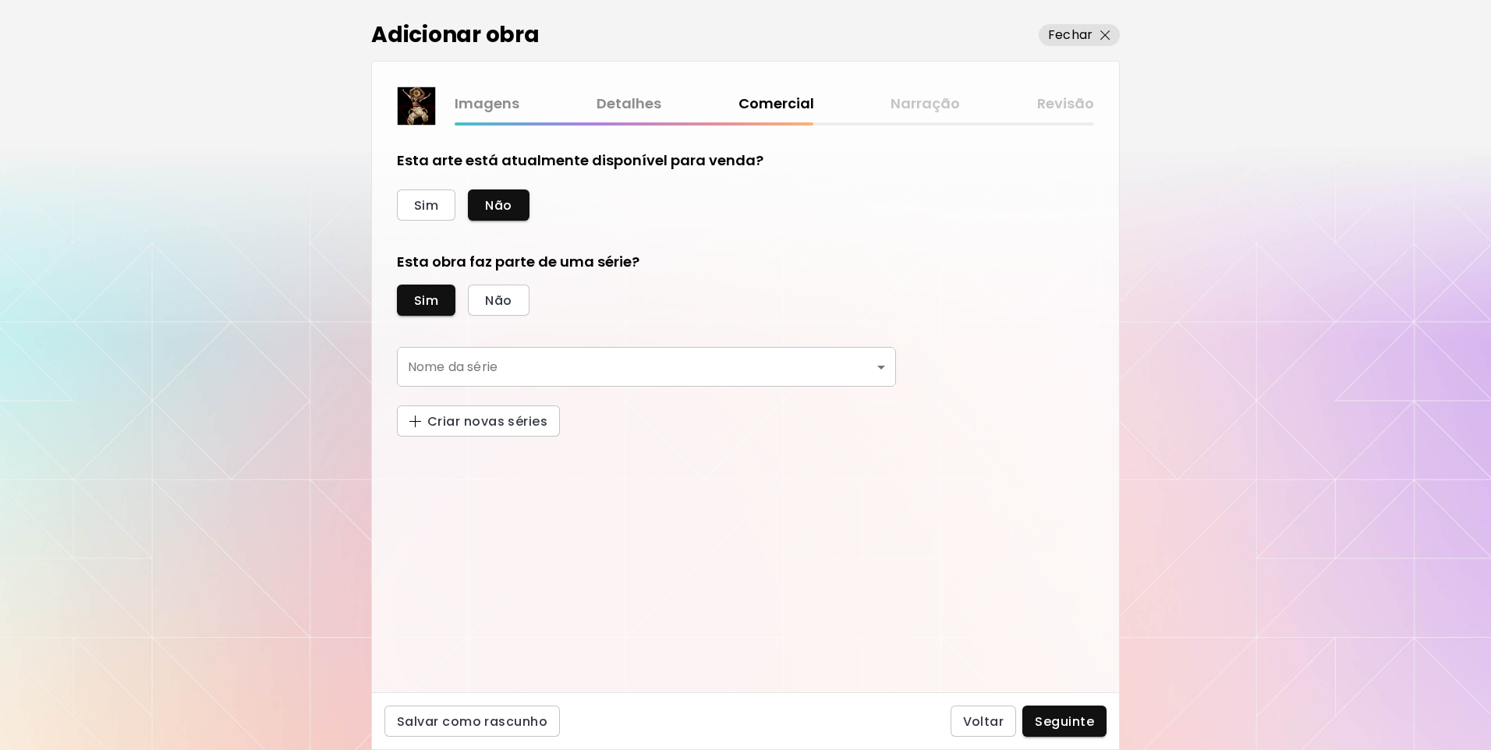
click at [497, 375] on body "[DOMAIN_NAME]/[PERSON_NAME] Adicionar obras Gerencie suas obras Editar Perfil M…" at bounding box center [745, 375] width 1491 height 750
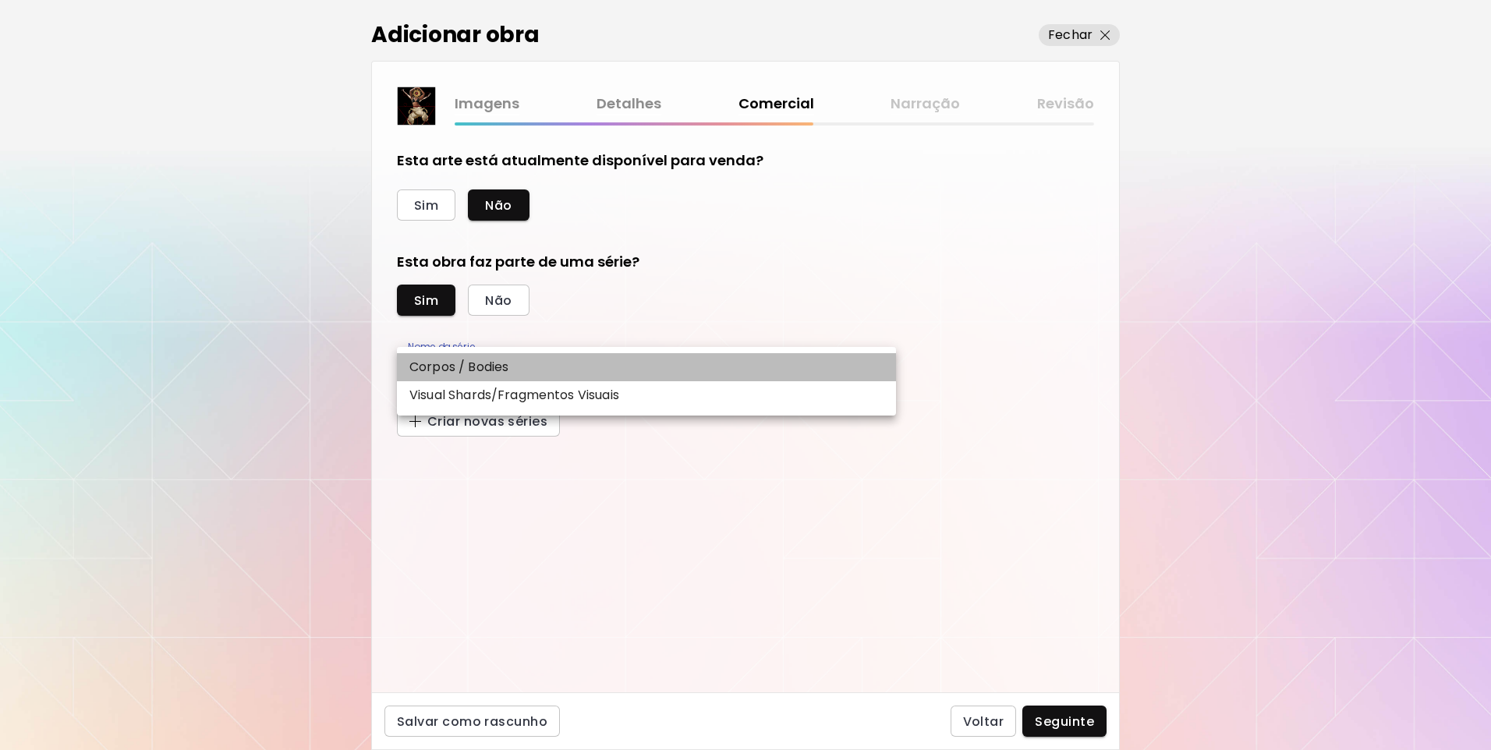
click at [498, 371] on p "Corpos / Bodies" at bounding box center [458, 367] width 99 height 19
type input "**********"
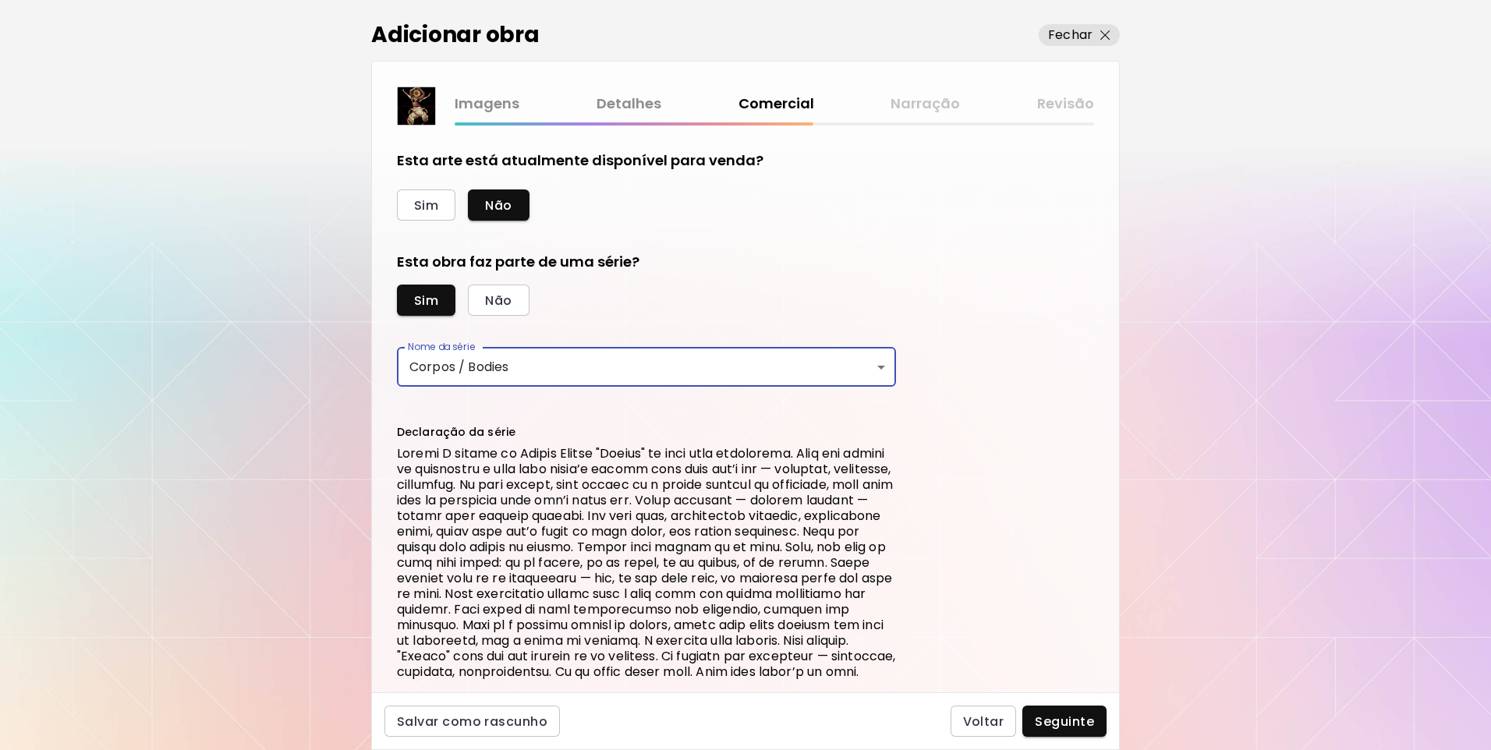
click at [1071, 720] on span "Seguinte" at bounding box center [1064, 722] width 59 height 16
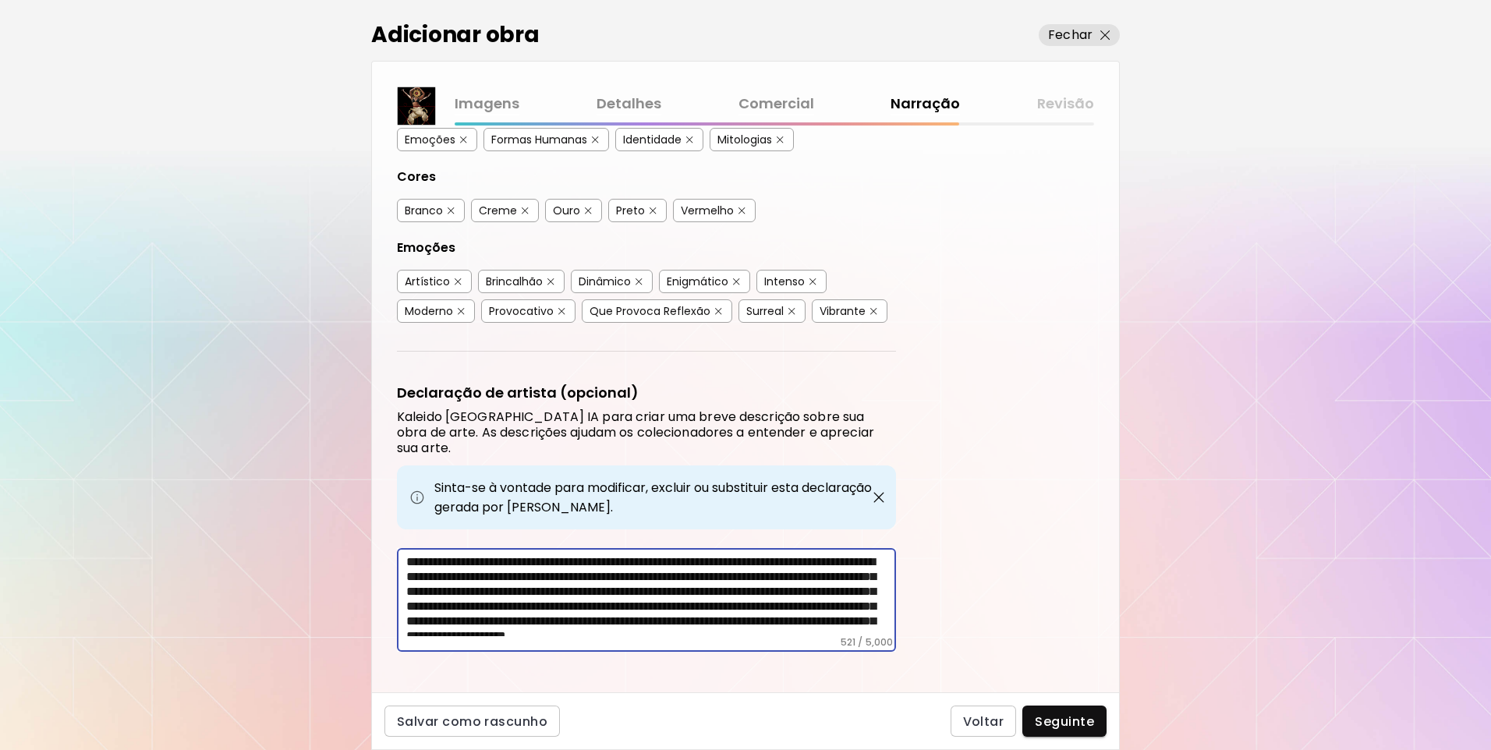
drag, startPoint x: 740, startPoint y: 620, endPoint x: 388, endPoint y: 544, distance: 359.8
click at [388, 544] on div "Etiquetas de Arte O Kaleido usa inteligência artificial (IA) para gerar uma lis…" at bounding box center [745, 409] width 747 height 567
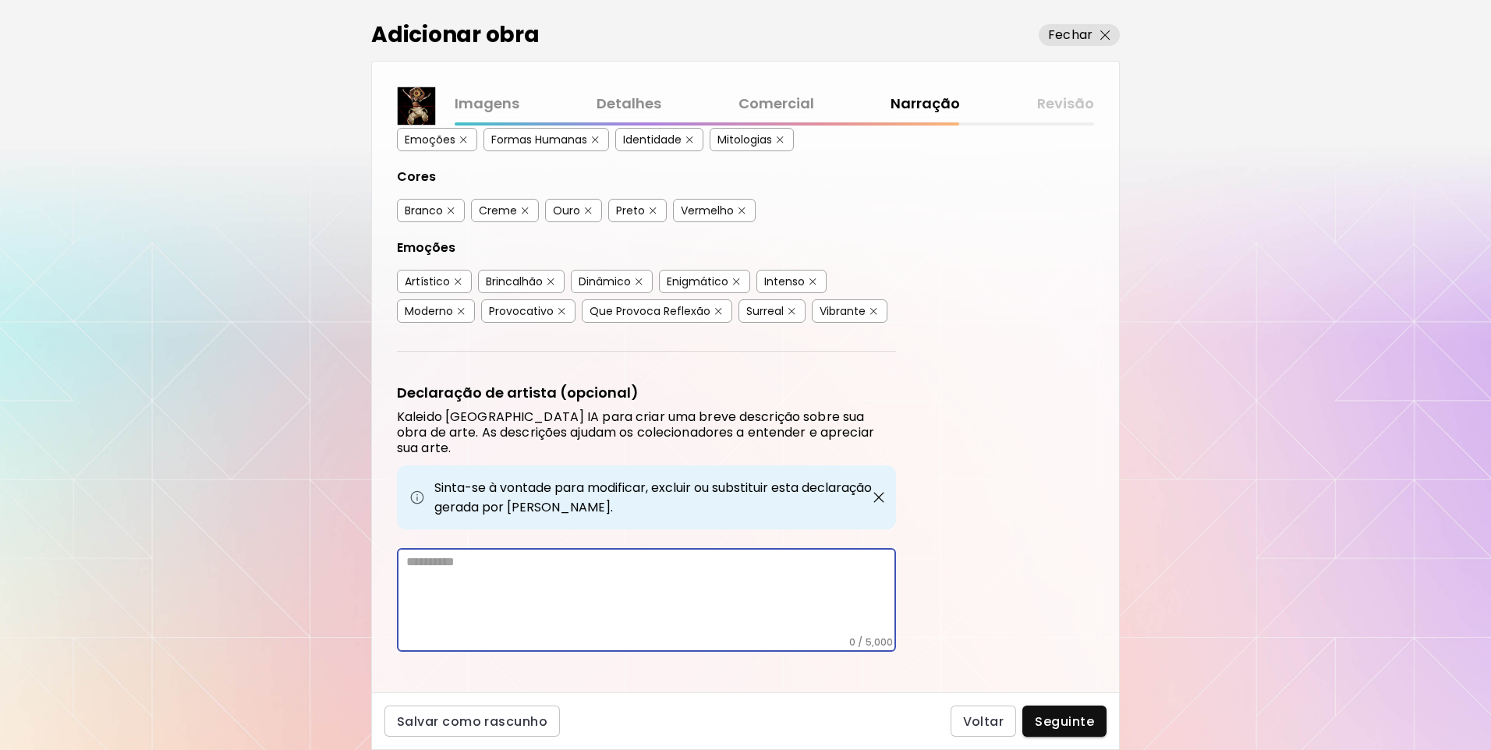
scroll to position [236, 0]
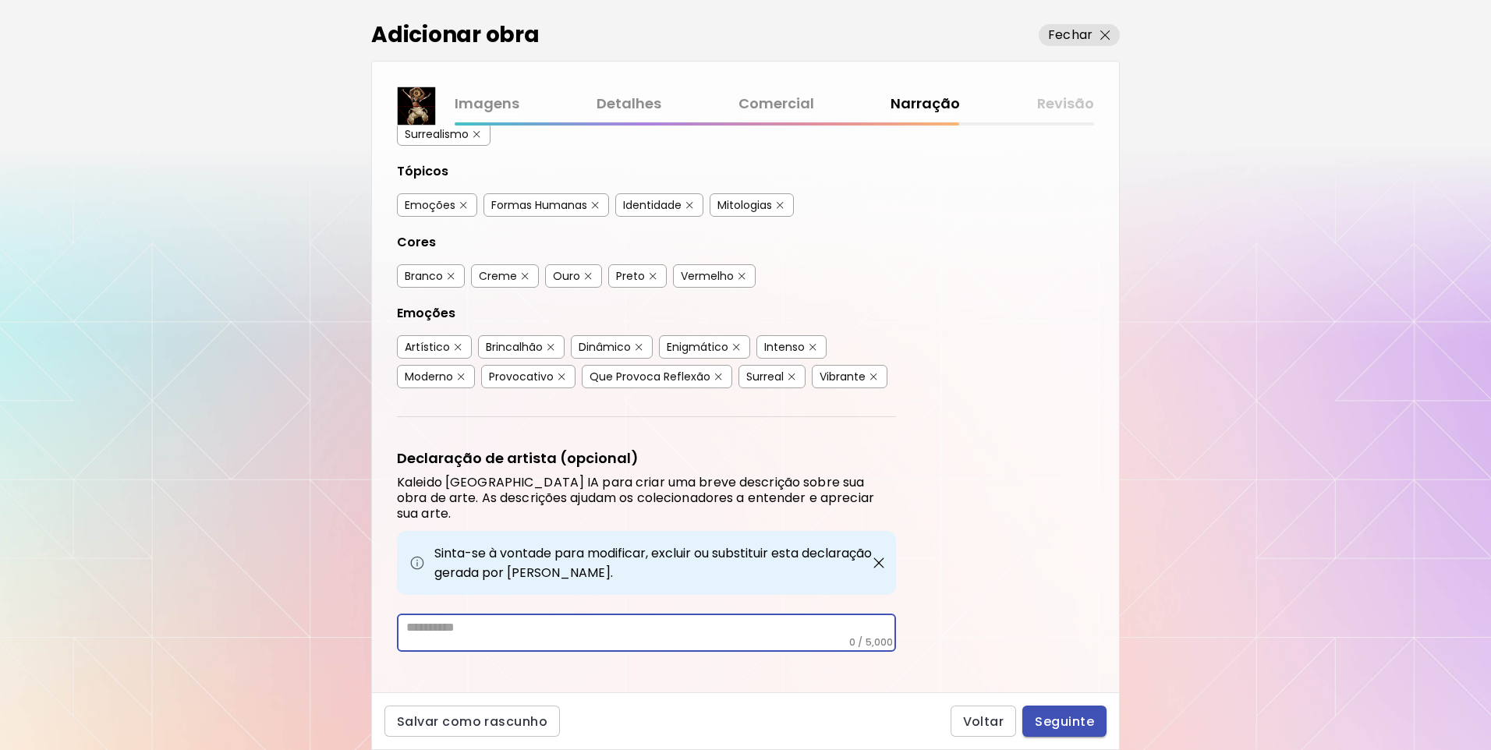
click at [1069, 715] on span "Seguinte" at bounding box center [1064, 722] width 59 height 16
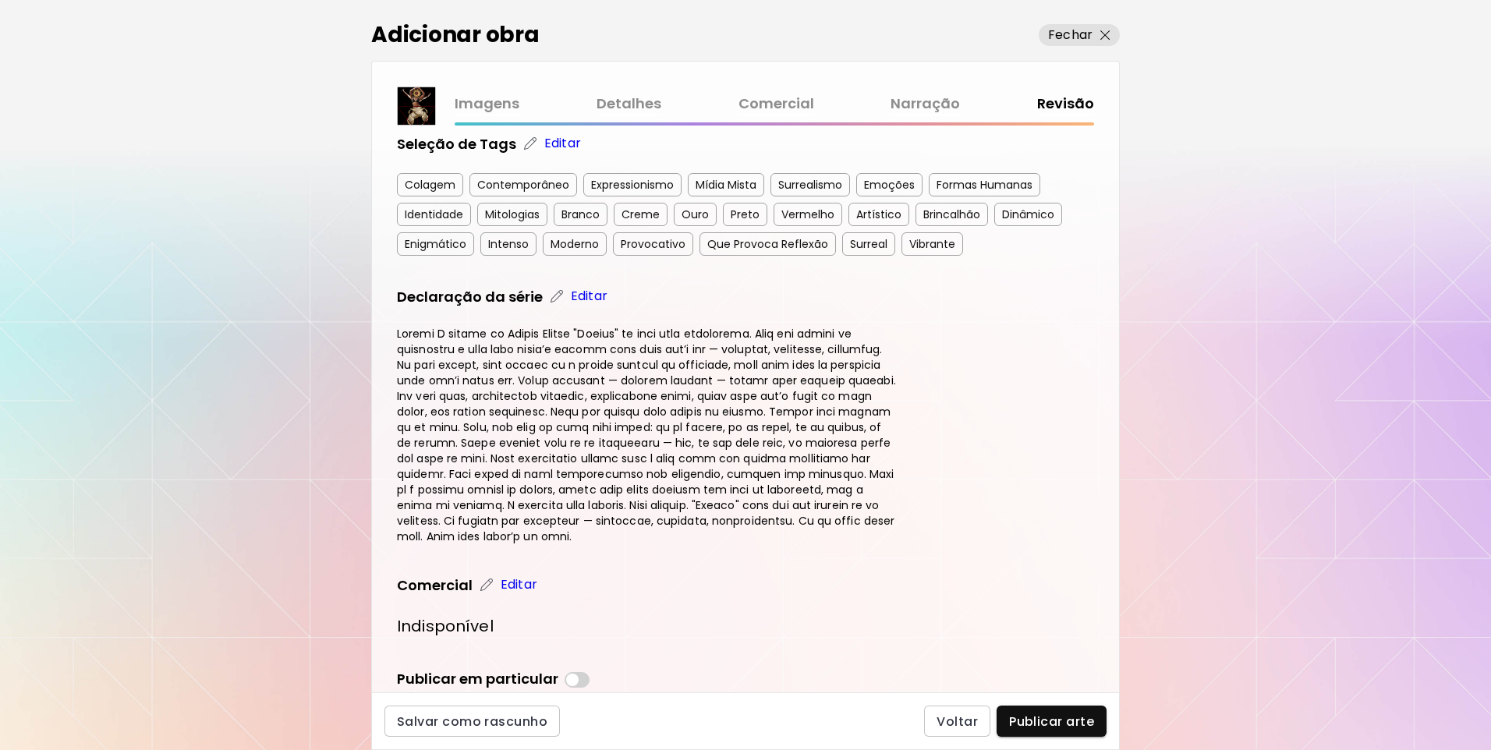
scroll to position [390, 0]
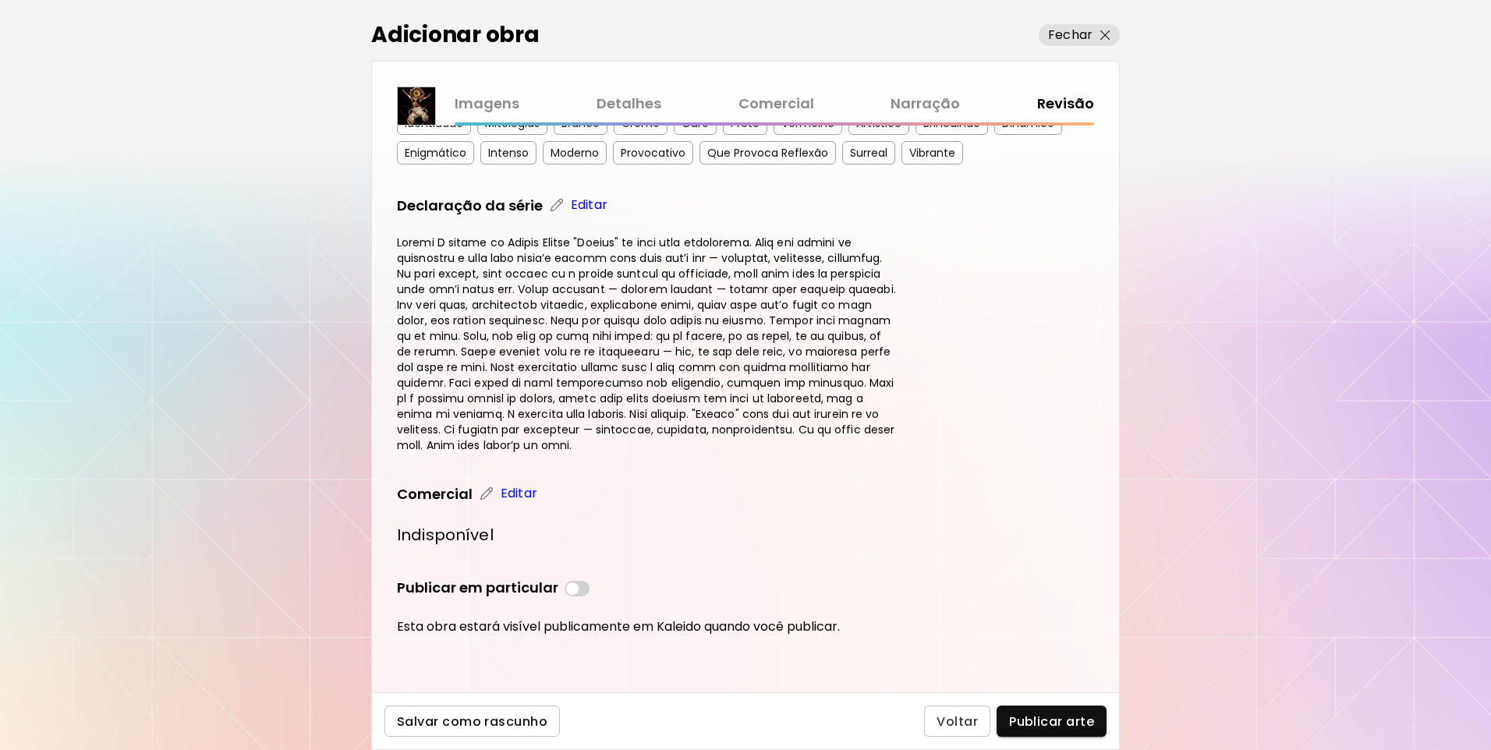
click at [507, 718] on span "Salvar como rascunho" at bounding box center [472, 722] width 151 height 16
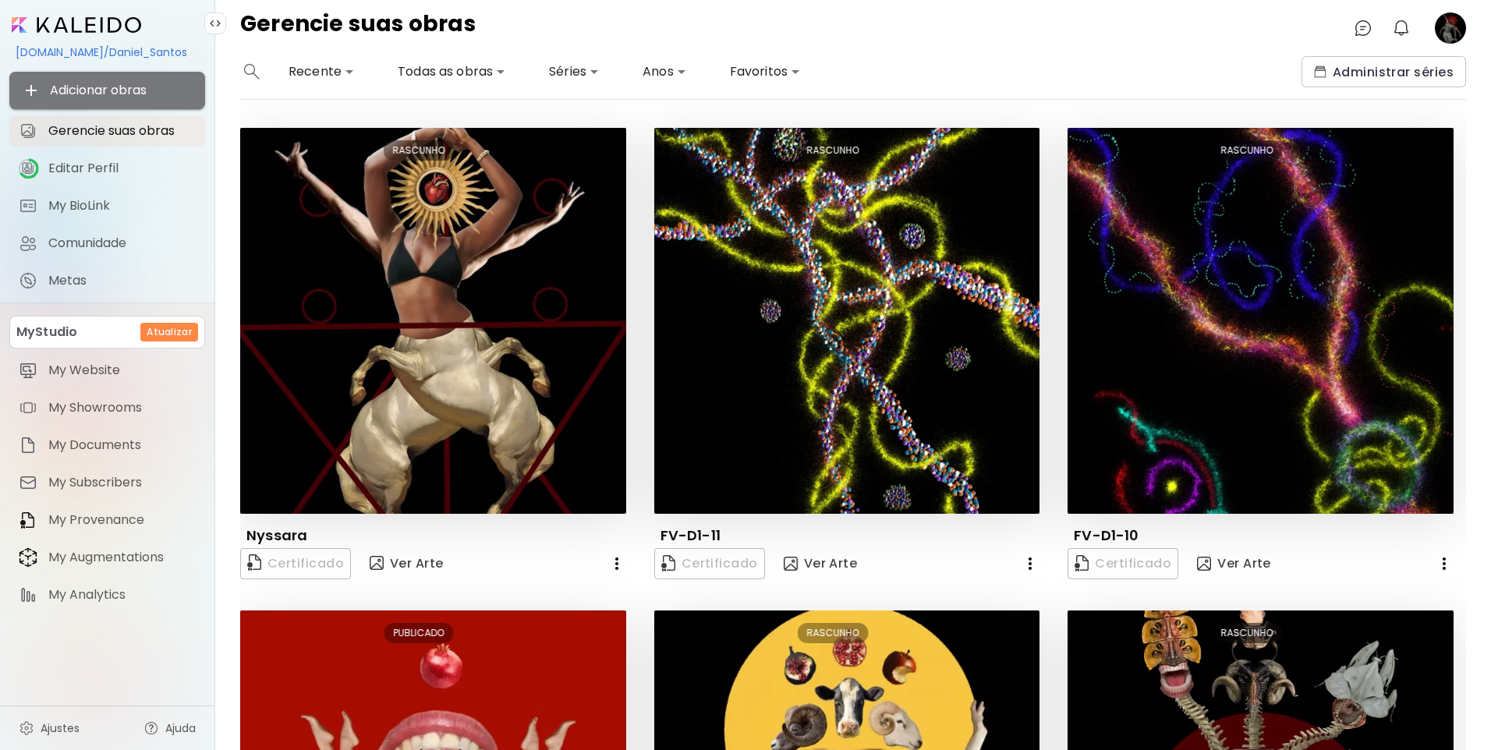
click at [140, 82] on span "Adicionar obras" at bounding box center [107, 90] width 171 height 19
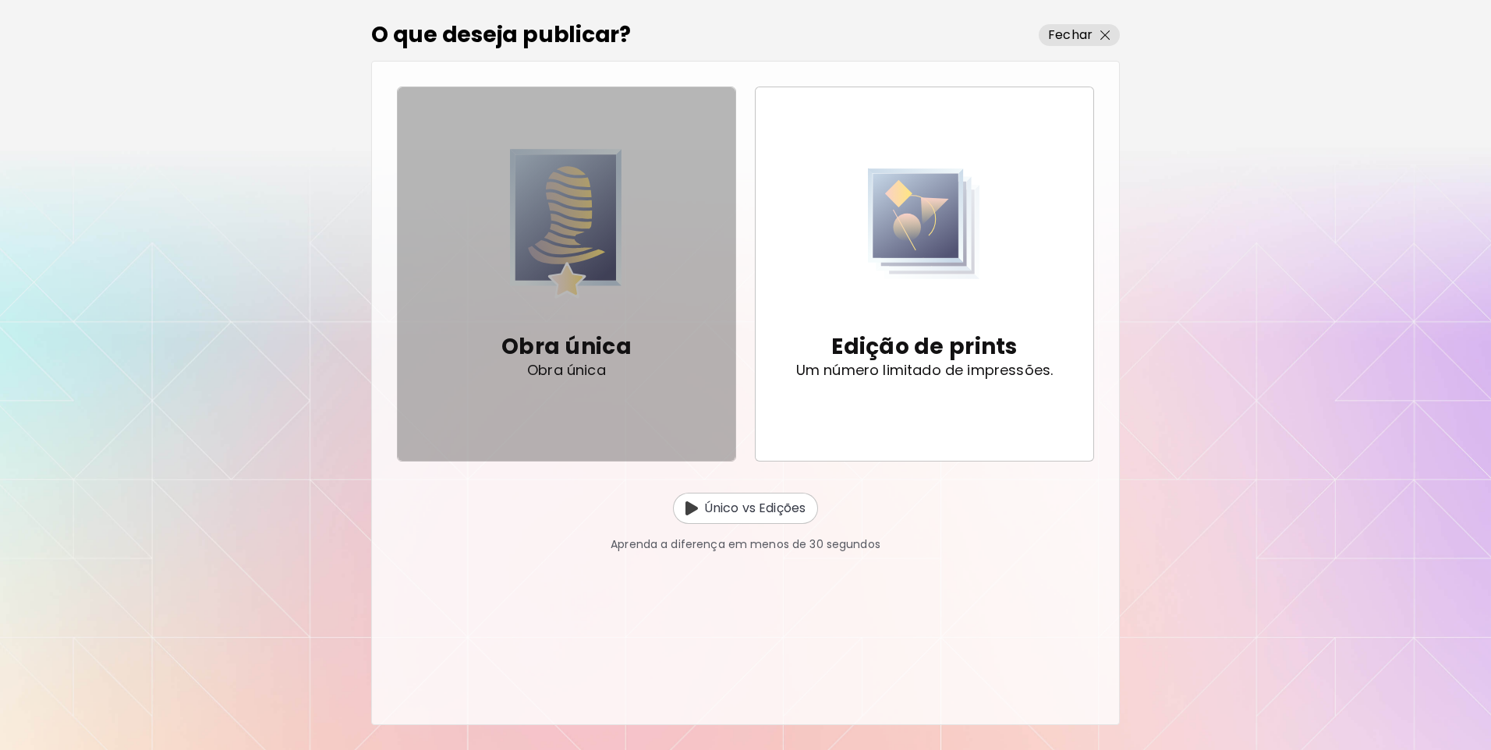
click at [675, 356] on span "Obra única Obra única" at bounding box center [566, 273] width 313 height 261
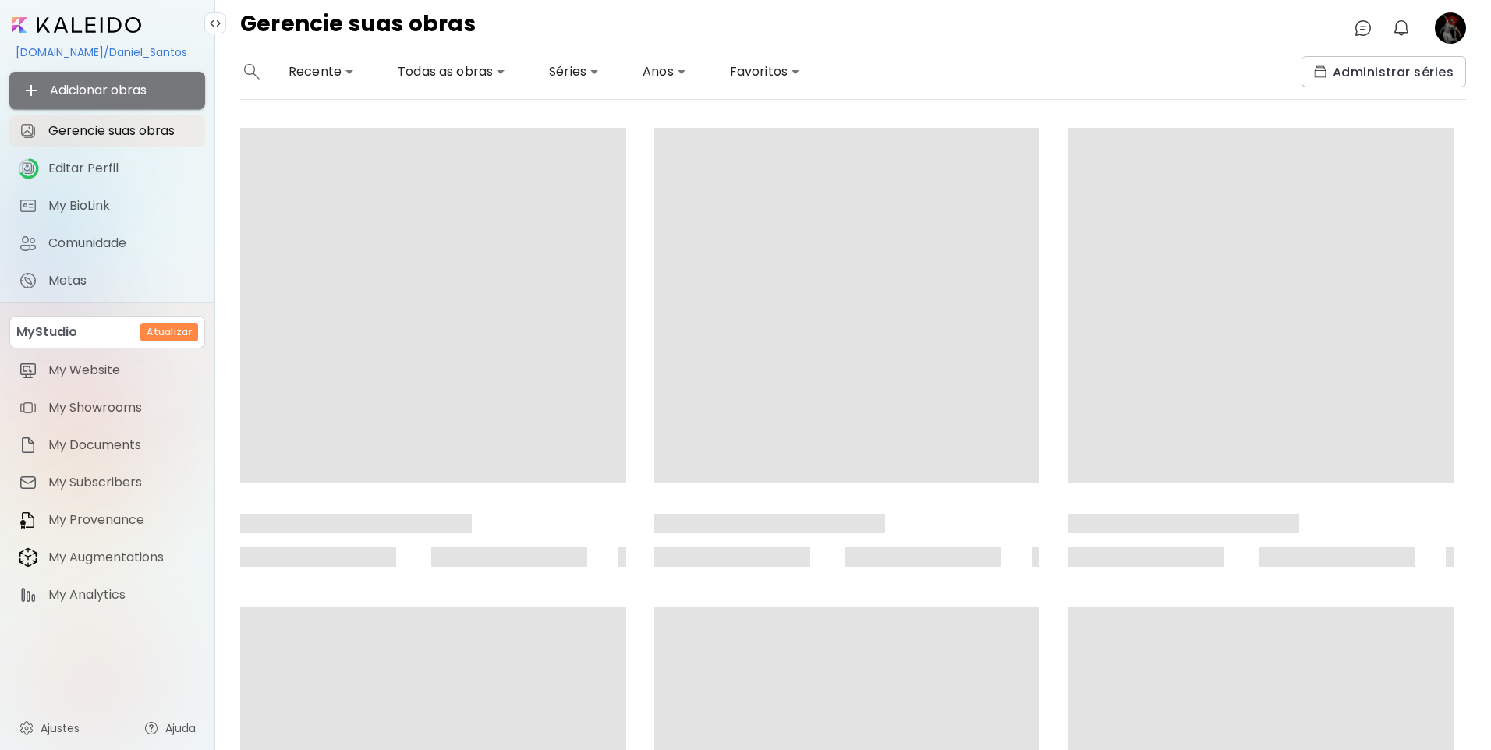
click at [128, 105] on button "Adicionar obras" at bounding box center [107, 90] width 196 height 37
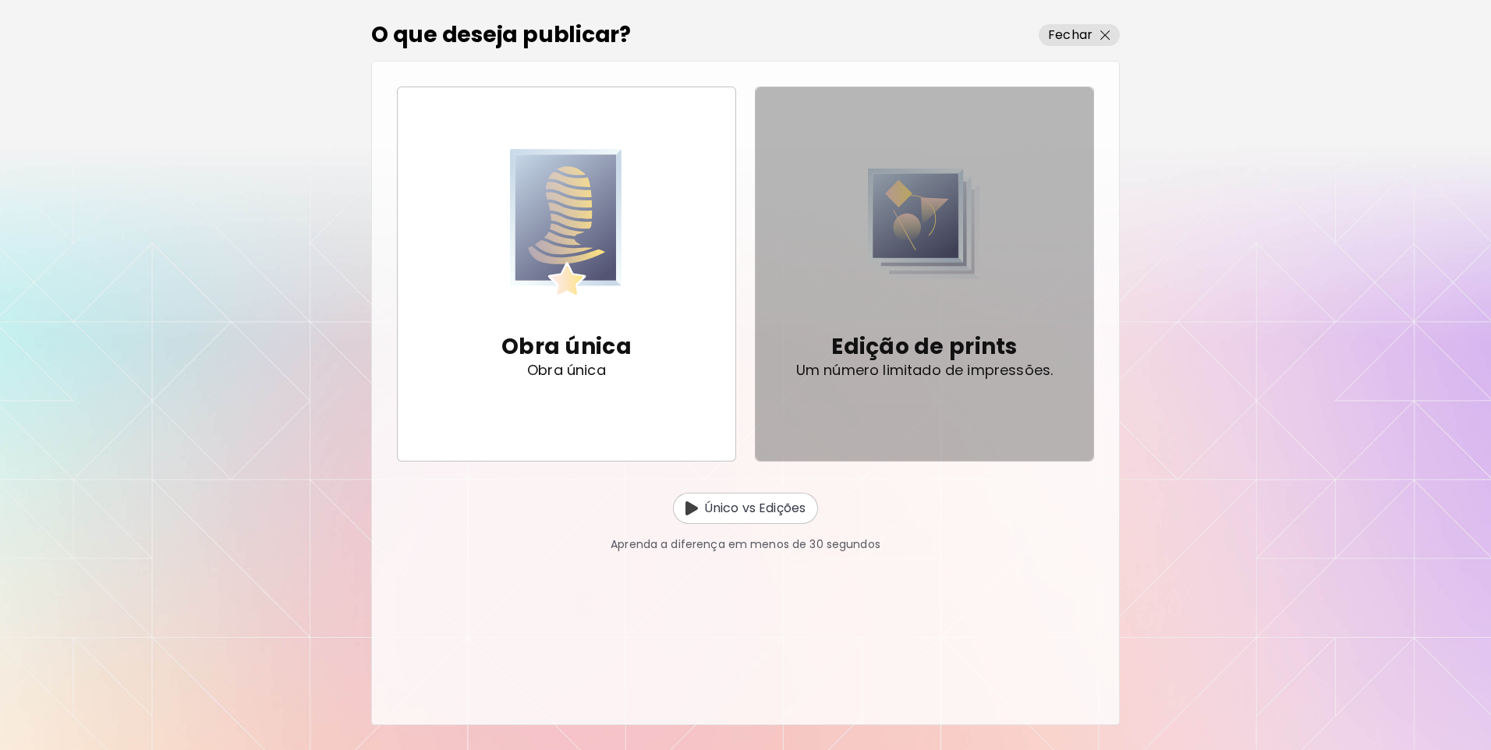
click at [933, 317] on div "Edição de prints Um número limitado de impressões." at bounding box center [924, 354] width 257 height 101
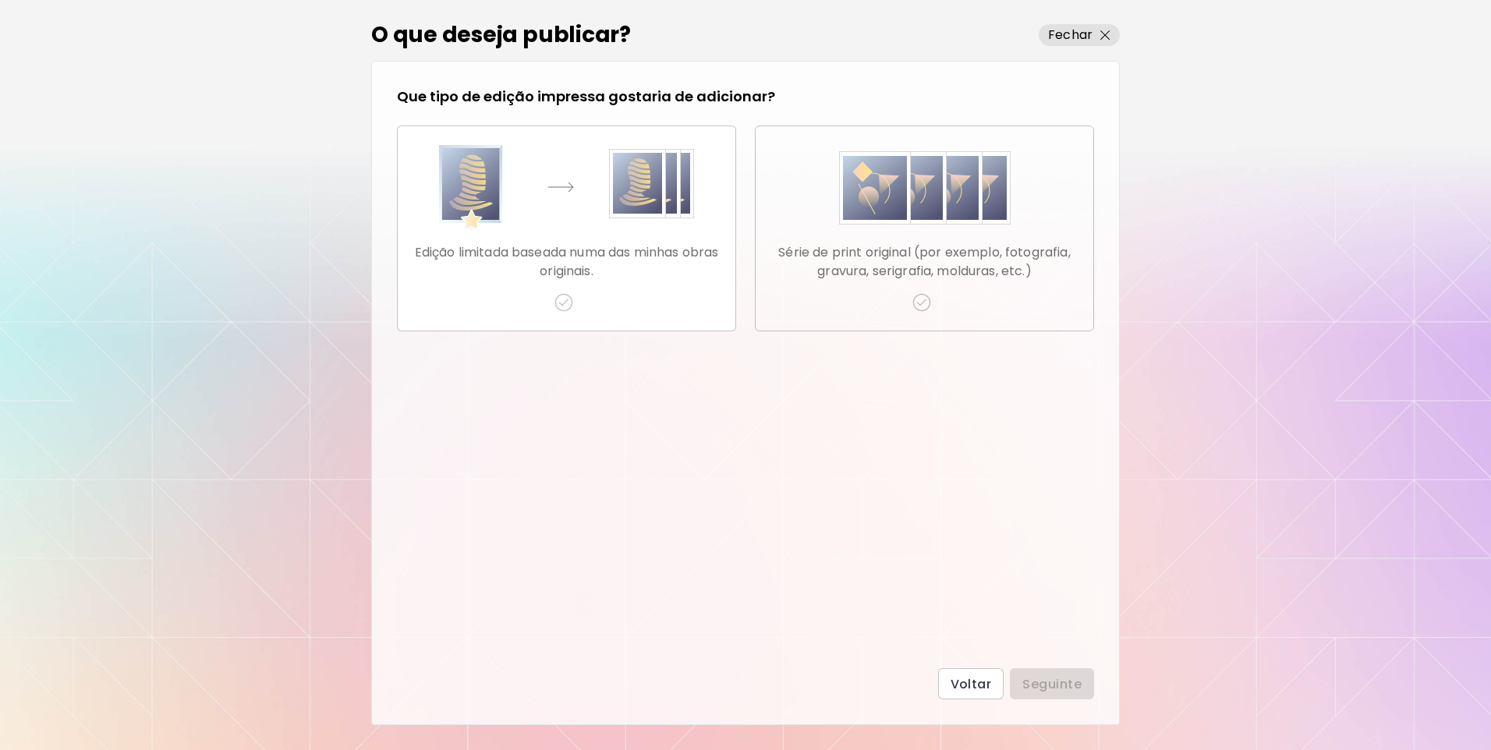
click at [913, 200] on img "button" at bounding box center [925, 188] width 172 height 86
click at [1048, 673] on button "Seguinte" at bounding box center [1052, 683] width 84 height 31
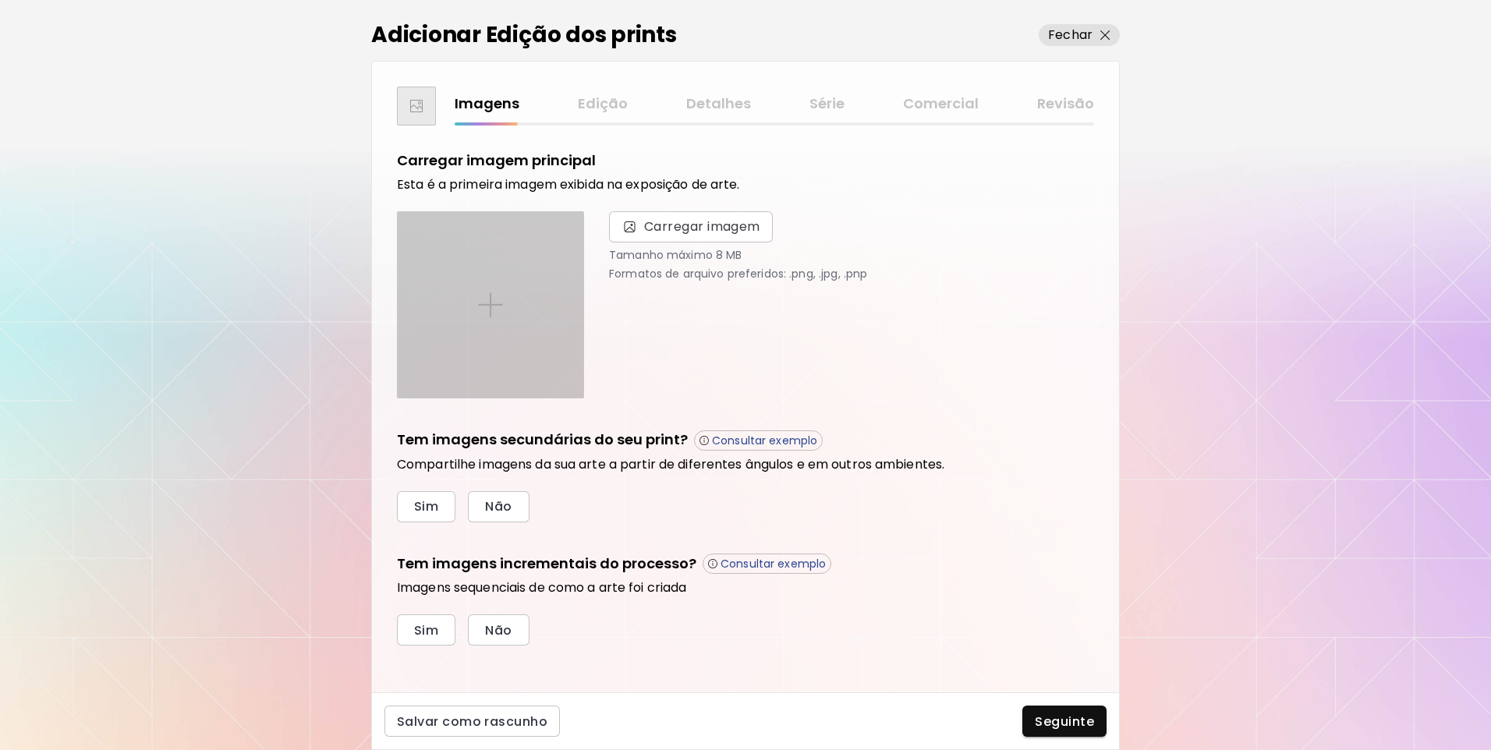
click at [542, 313] on div at bounding box center [491, 305] width 186 height 186
click at [0, 0] on input "file" at bounding box center [0, 0] width 0 height 0
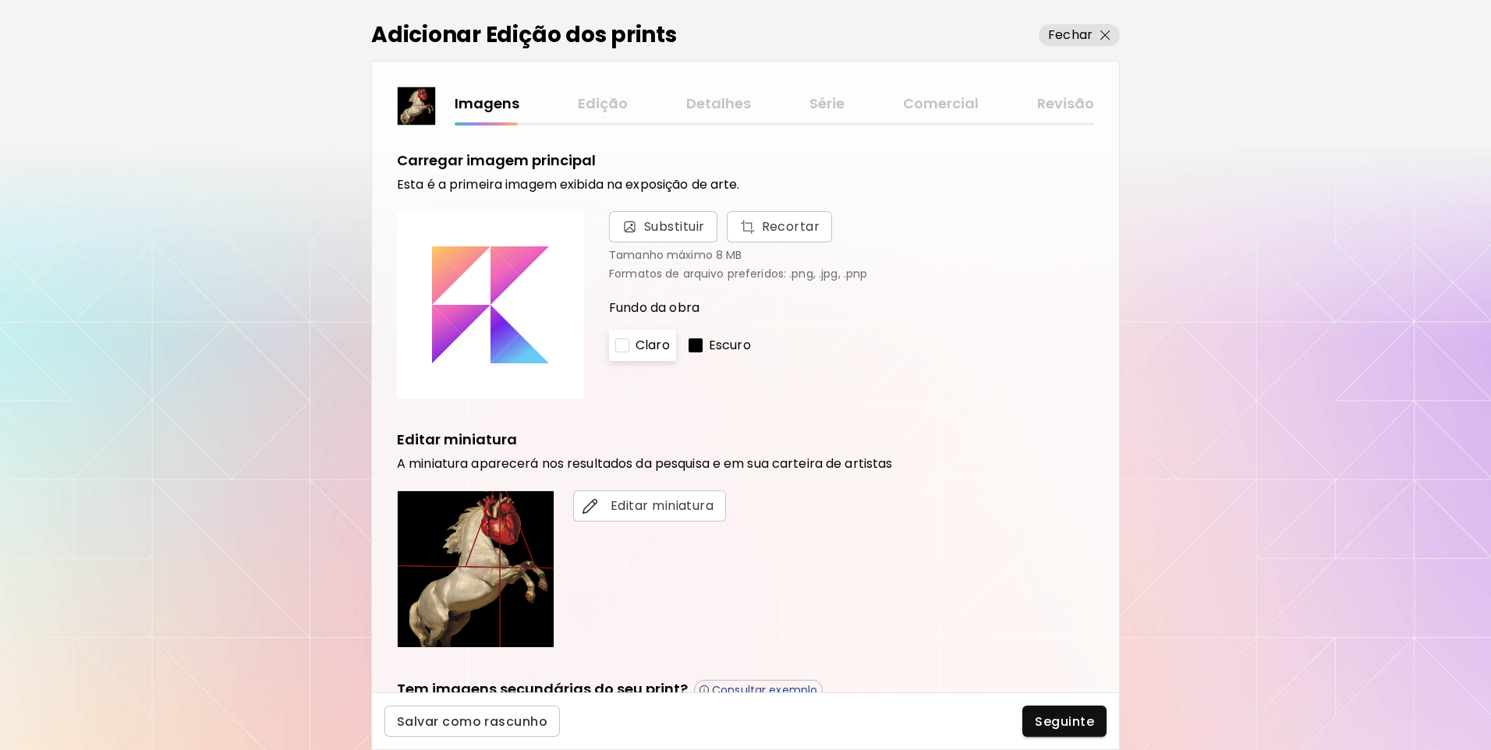
click at [515, 741] on button "Não" at bounding box center [498, 756] width 61 height 31
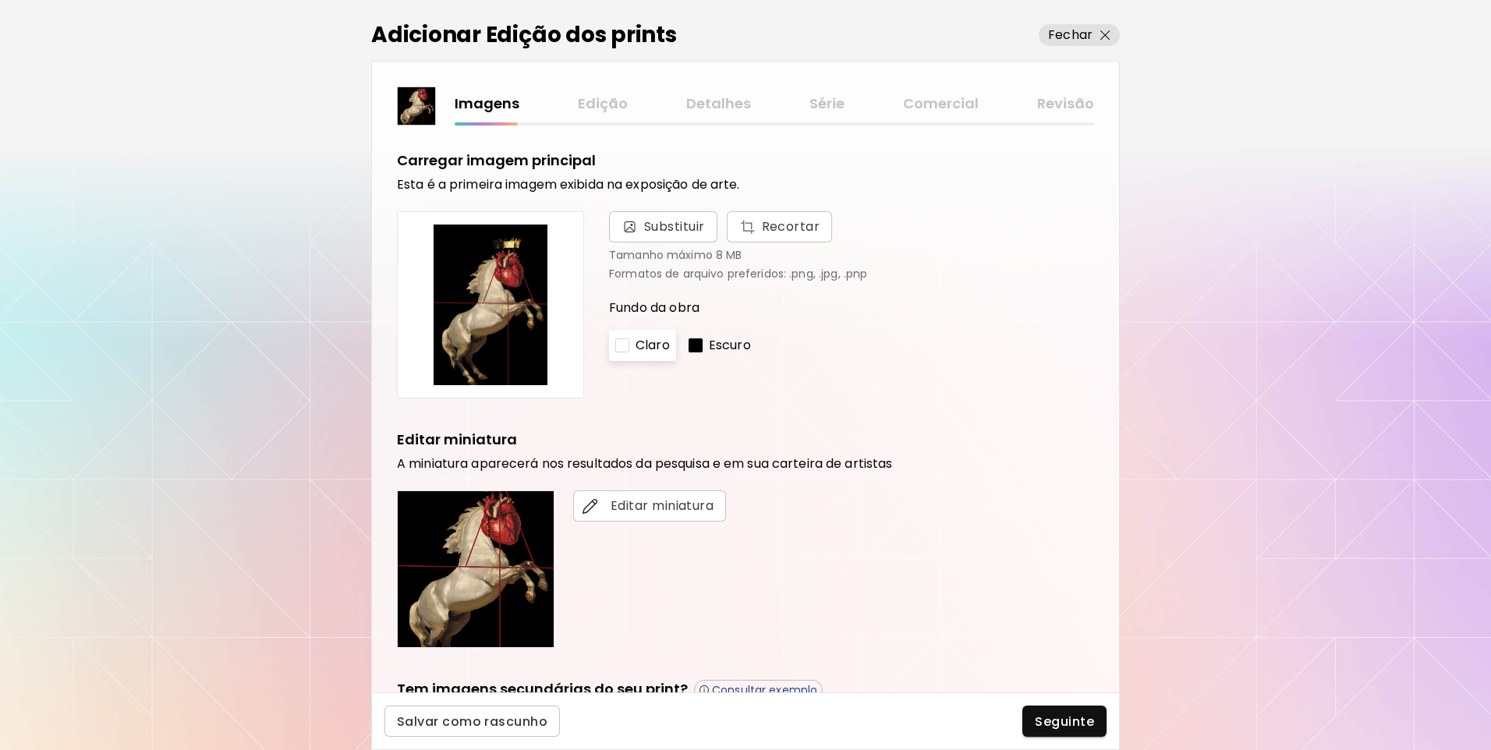
scroll to position [259, 0]
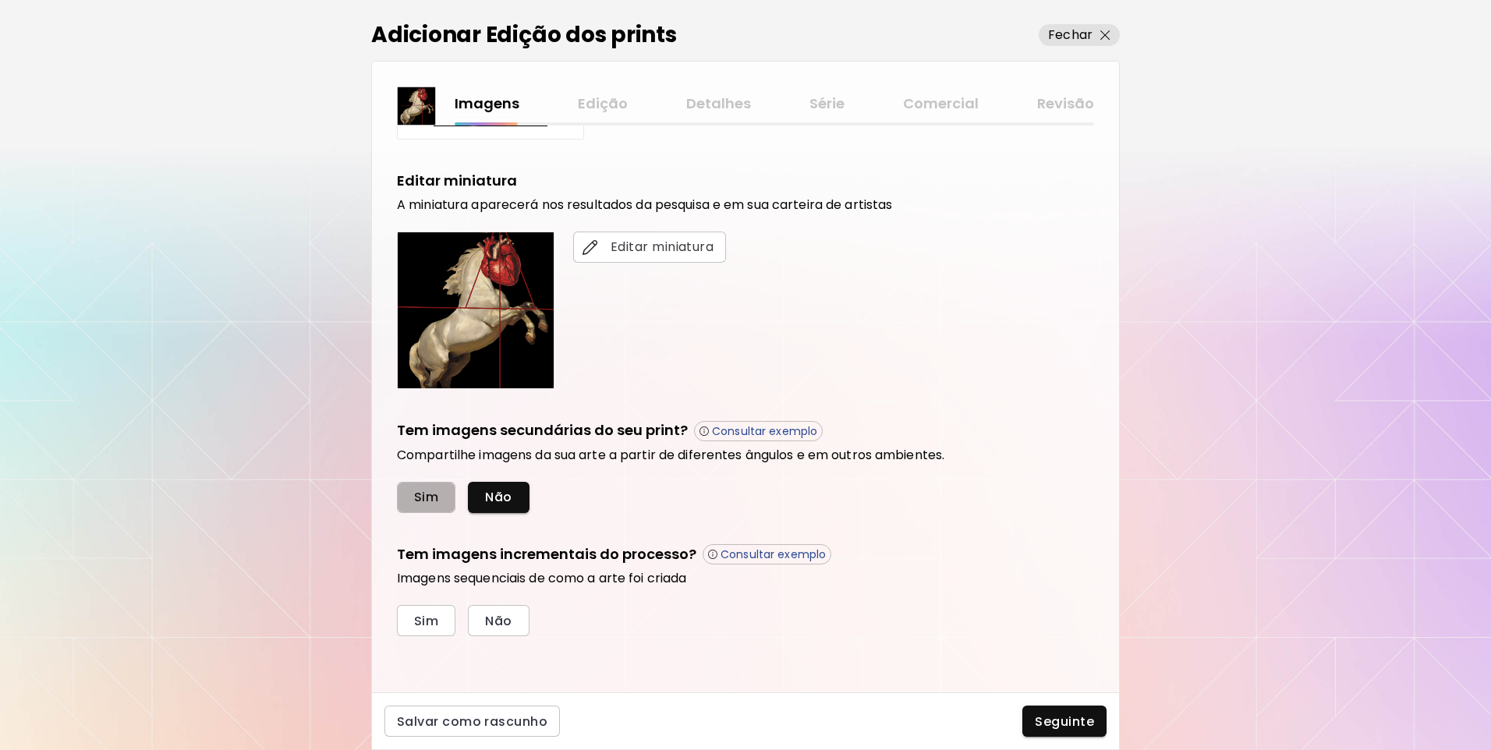
click at [430, 491] on span "Sim" at bounding box center [426, 497] width 24 height 16
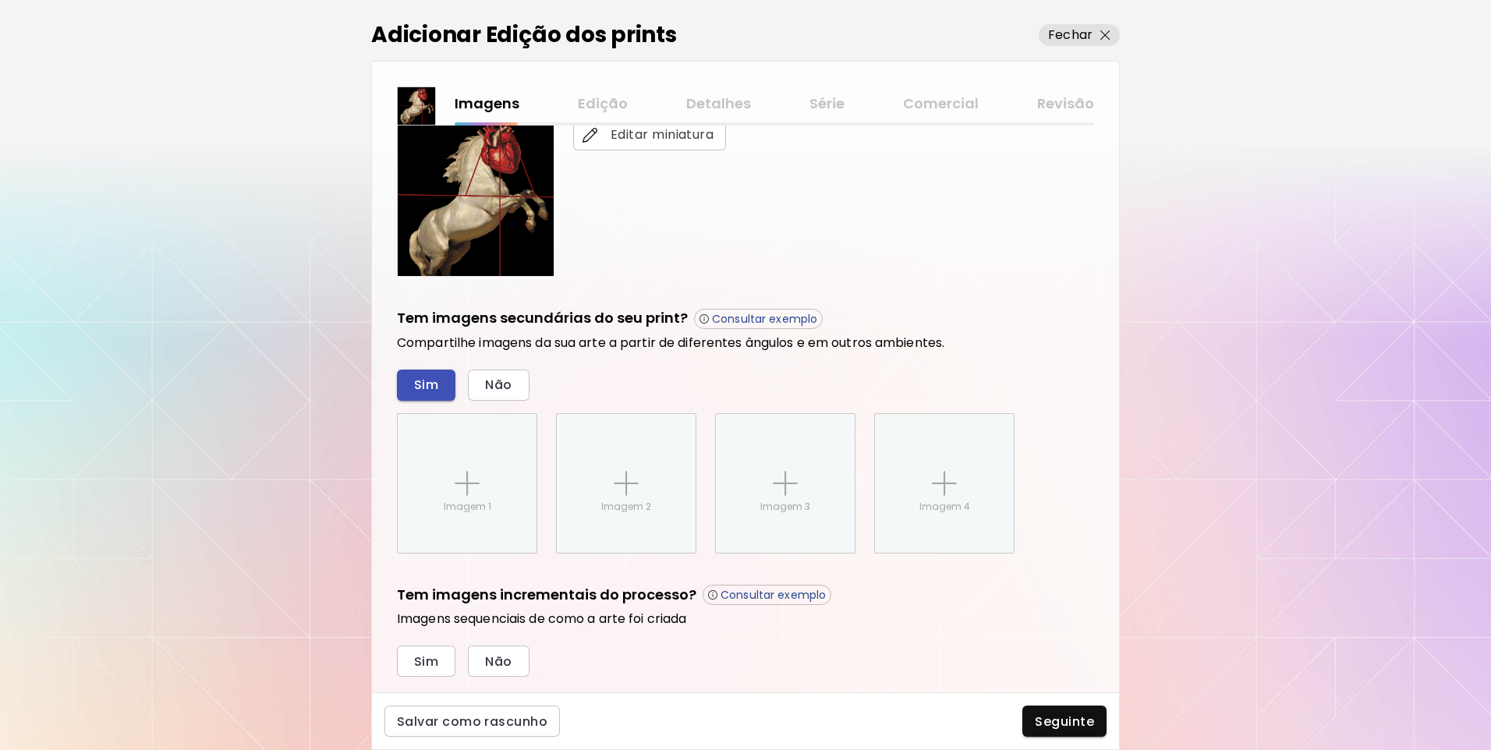
scroll to position [412, 0]
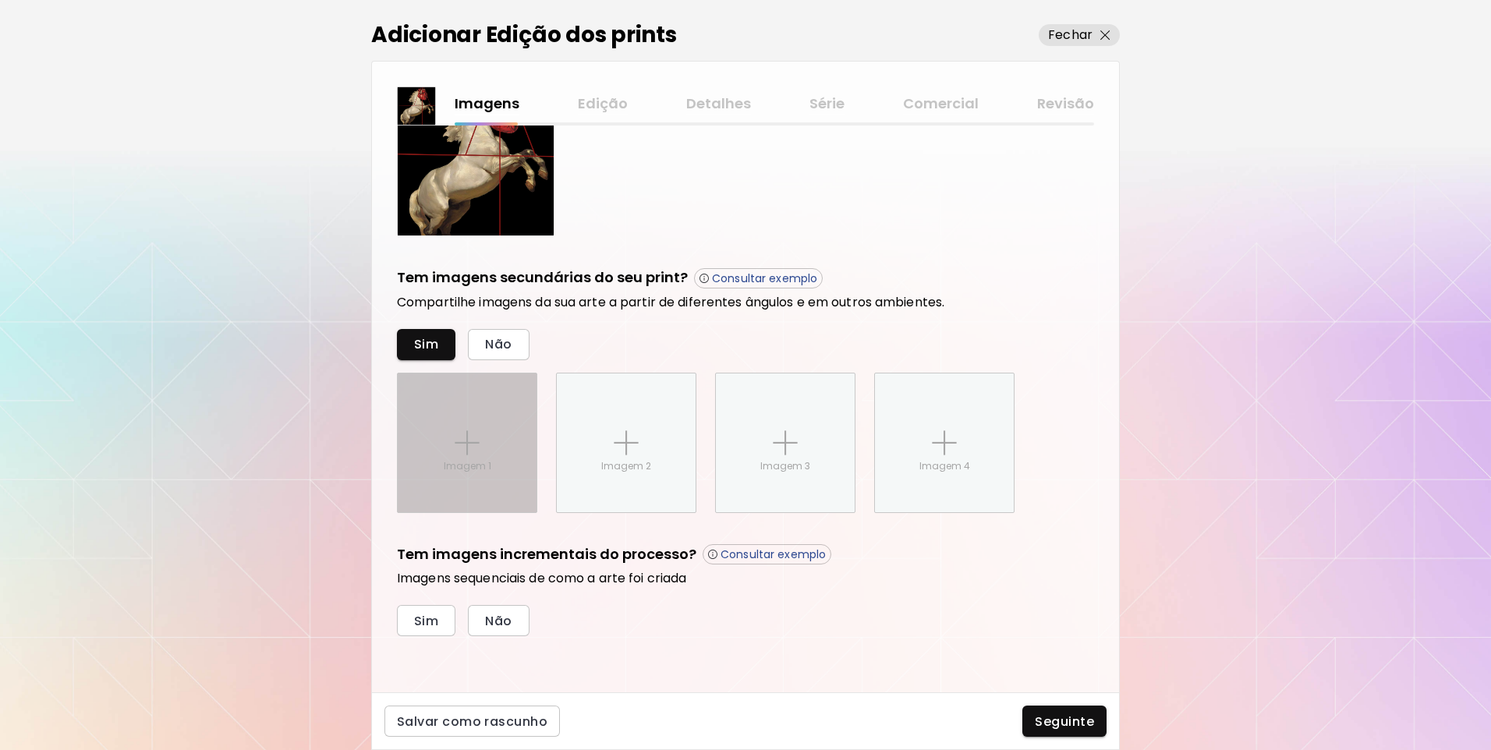
click at [448, 457] on div "Imagem 1" at bounding box center [467, 443] width 139 height 139
click at [0, 0] on input "Imagem 1" at bounding box center [0, 0] width 0 height 0
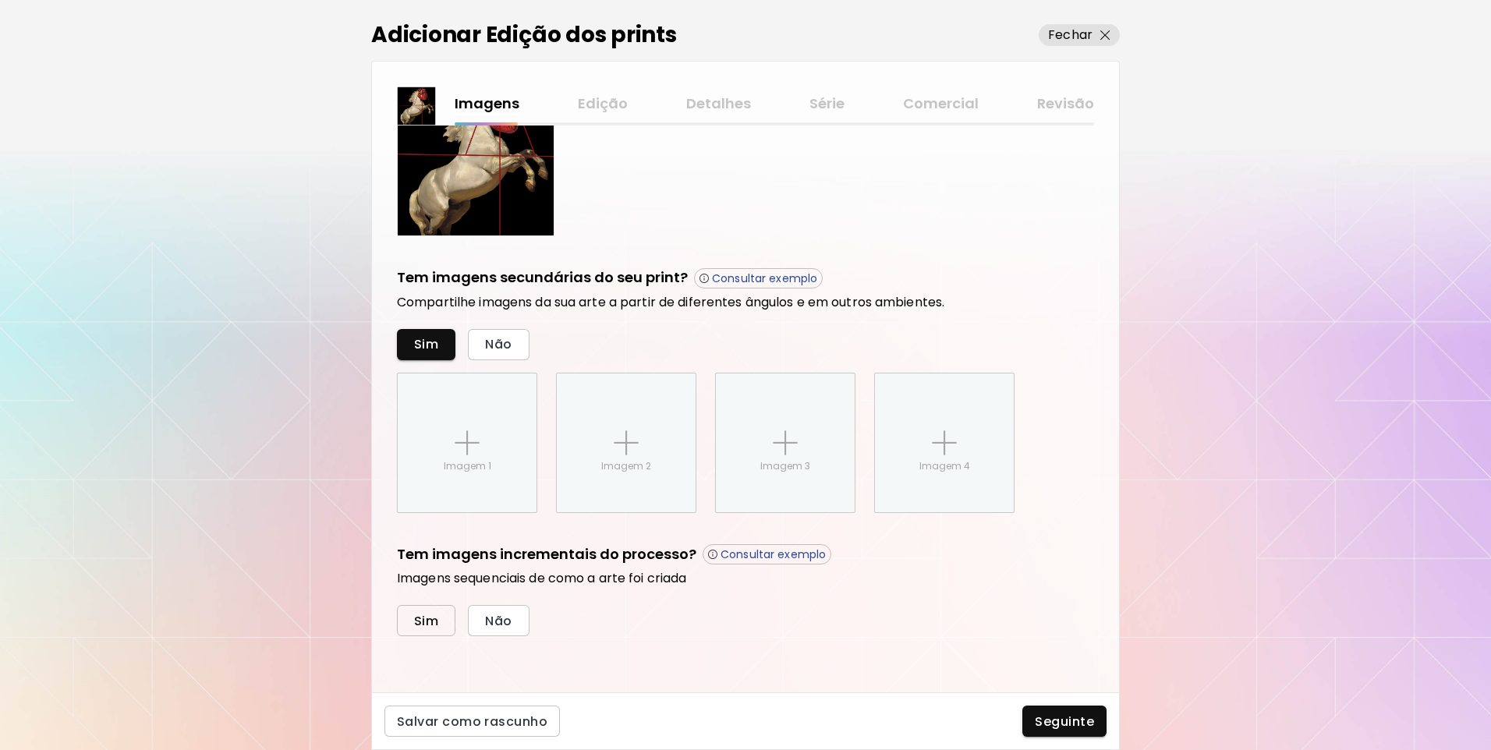
click at [430, 622] on span "Sim" at bounding box center [426, 621] width 24 height 16
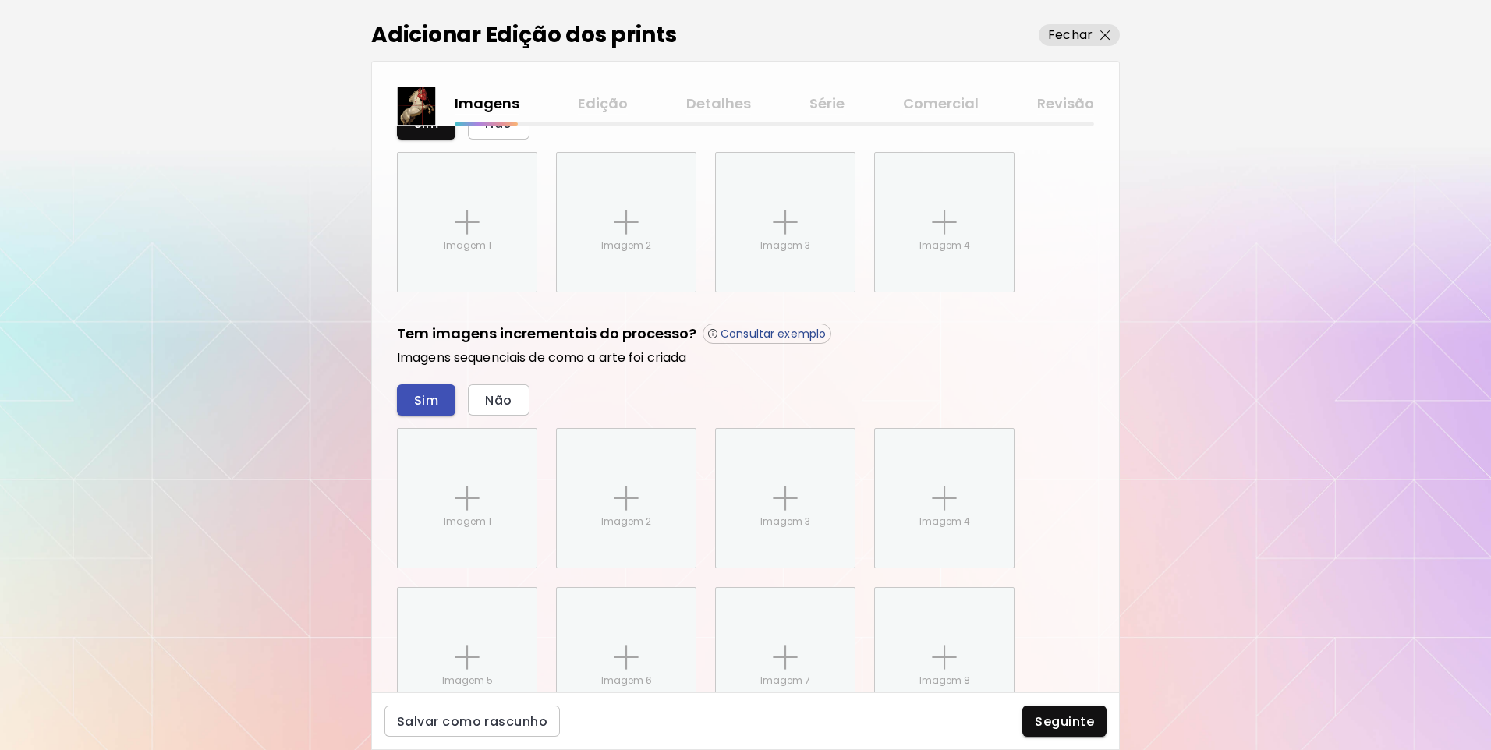
scroll to position [490, 0]
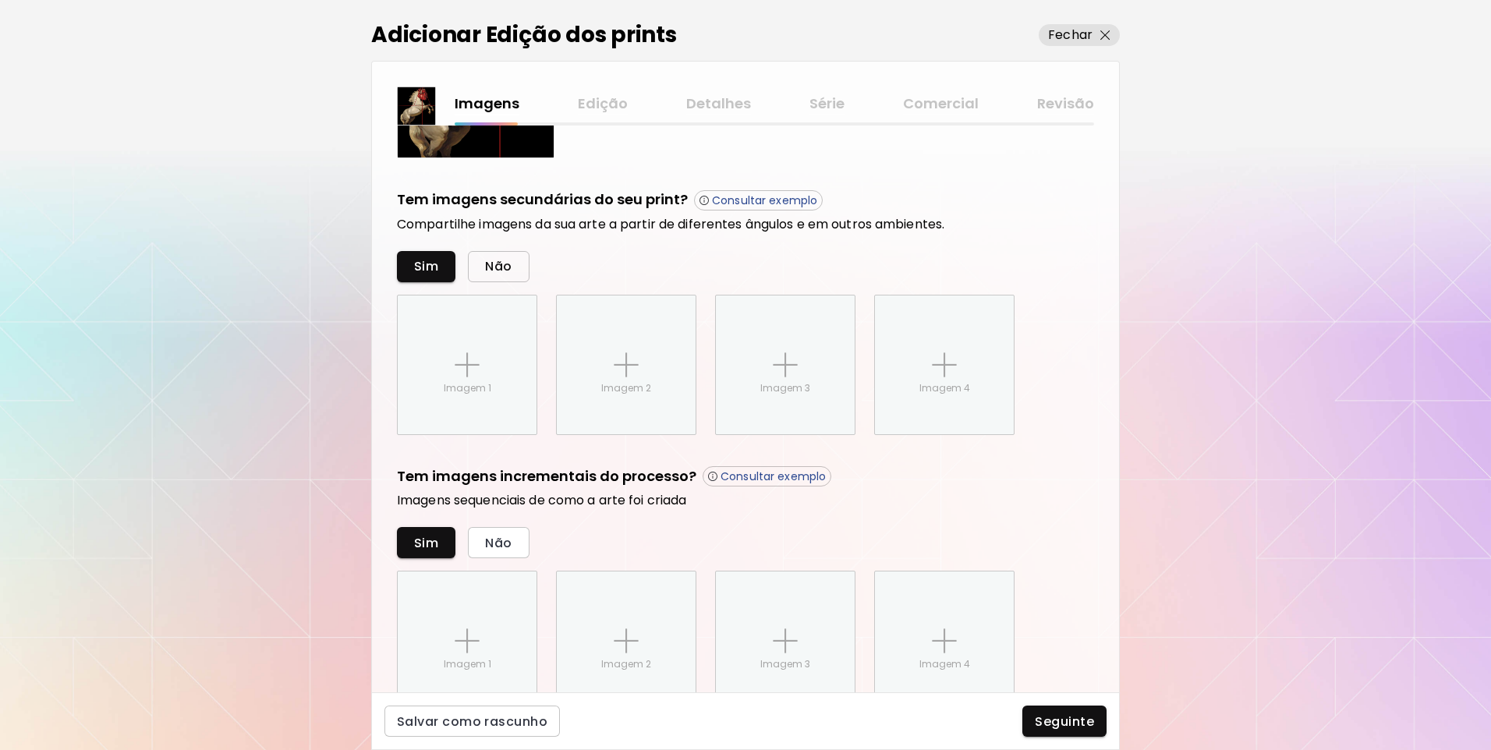
click at [507, 252] on button "Não" at bounding box center [498, 266] width 61 height 31
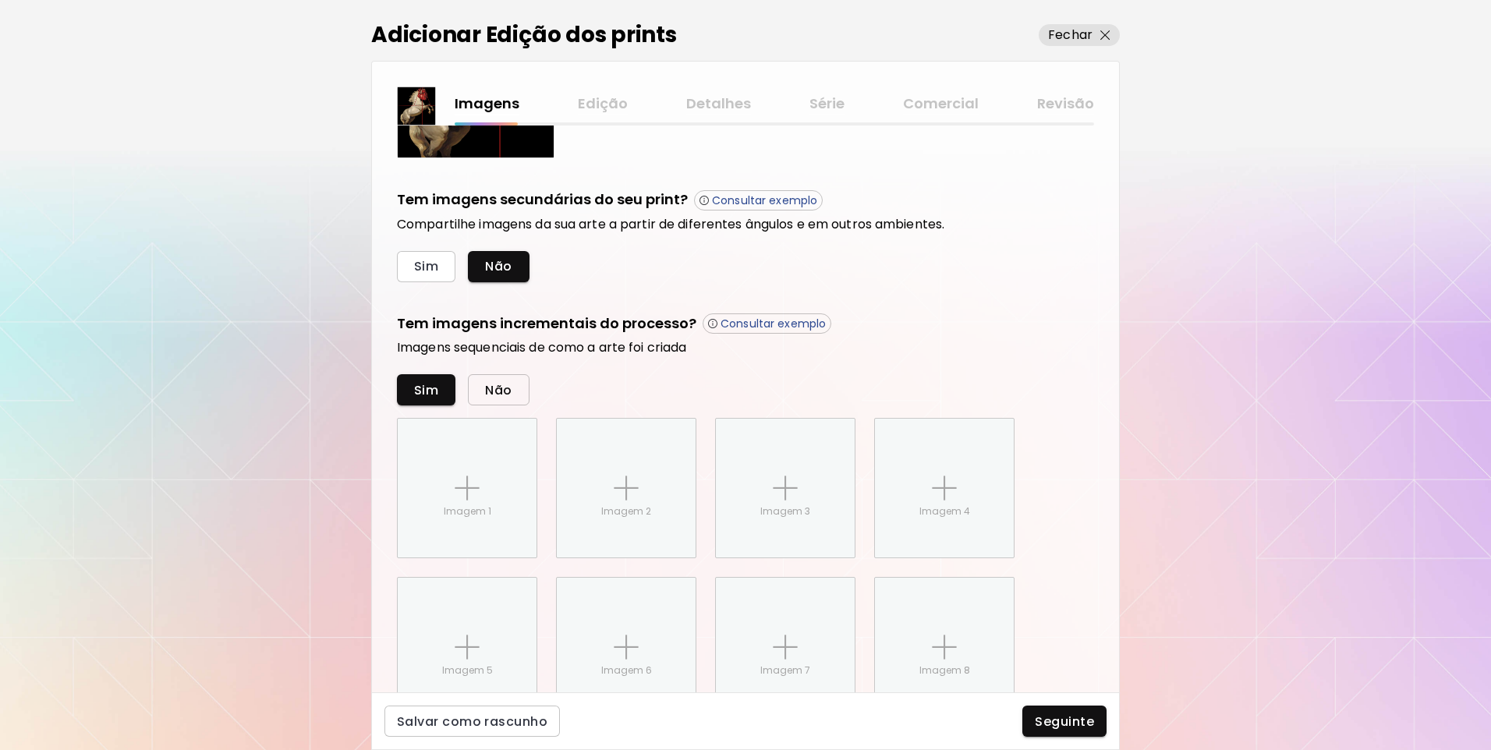
click at [496, 386] on span "Não" at bounding box center [498, 390] width 27 height 16
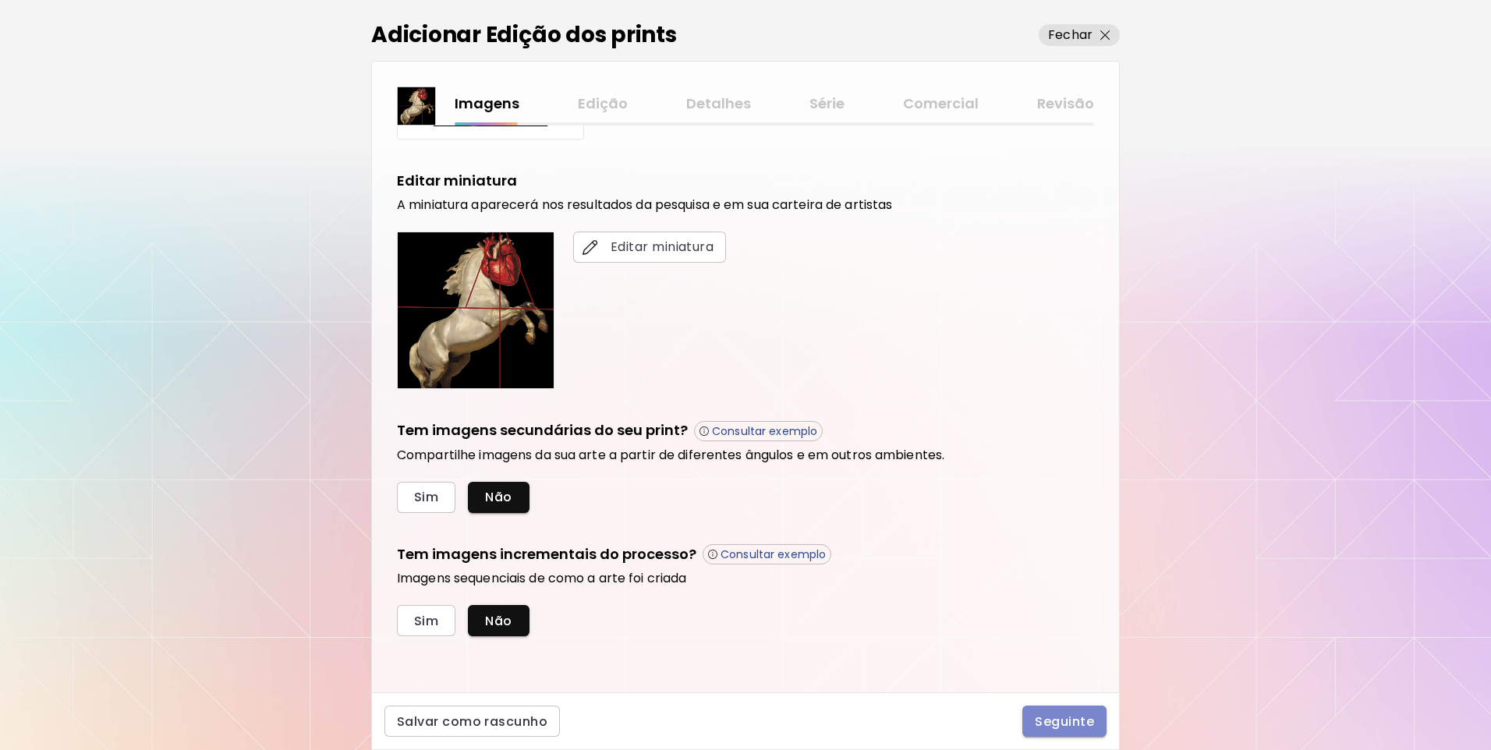
click at [1062, 708] on button "Seguinte" at bounding box center [1064, 721] width 84 height 31
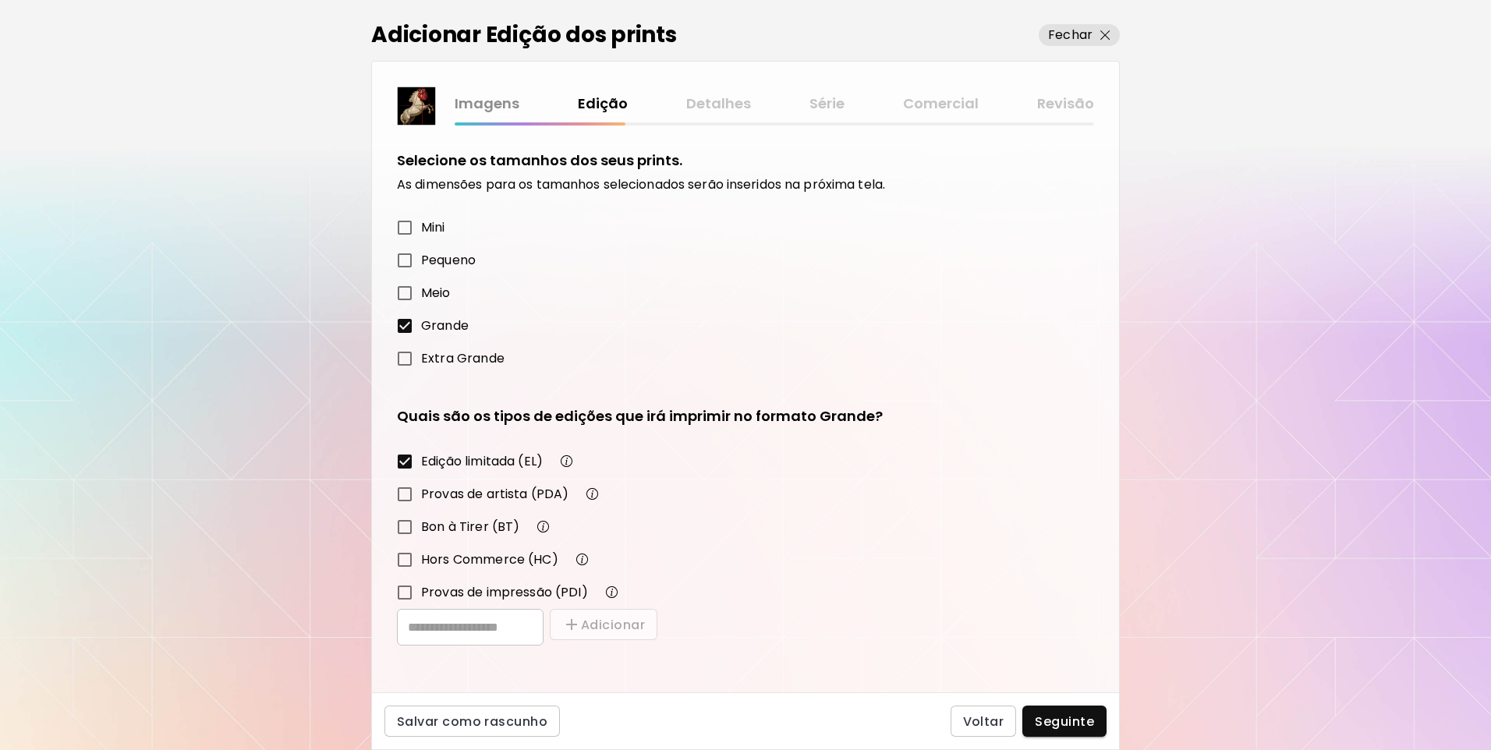
scroll to position [3, 0]
click at [569, 460] on img "button" at bounding box center [567, 458] width 19 height 19
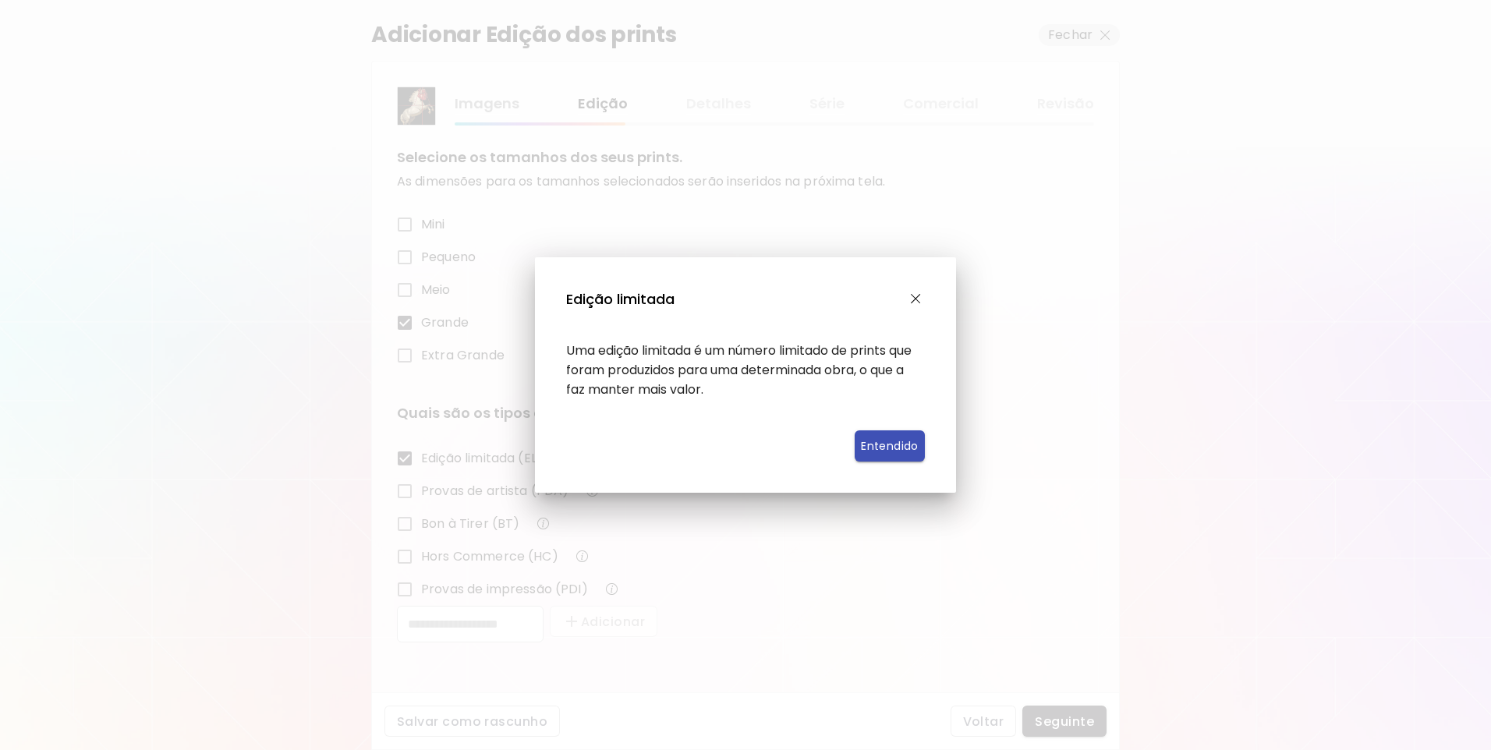
click at [891, 438] on span "Entendido" at bounding box center [889, 446] width 33 height 16
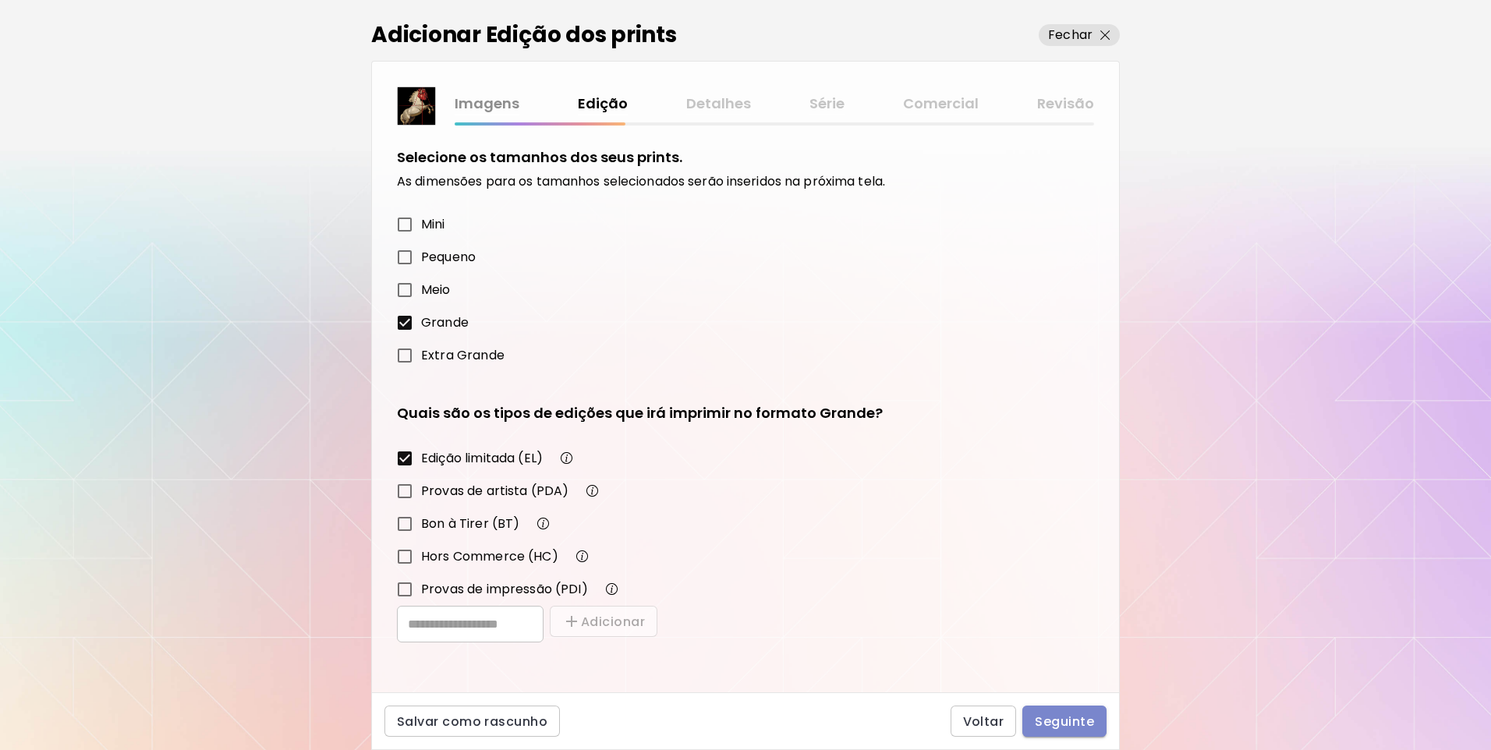
click at [1062, 711] on button "Seguinte" at bounding box center [1064, 721] width 84 height 31
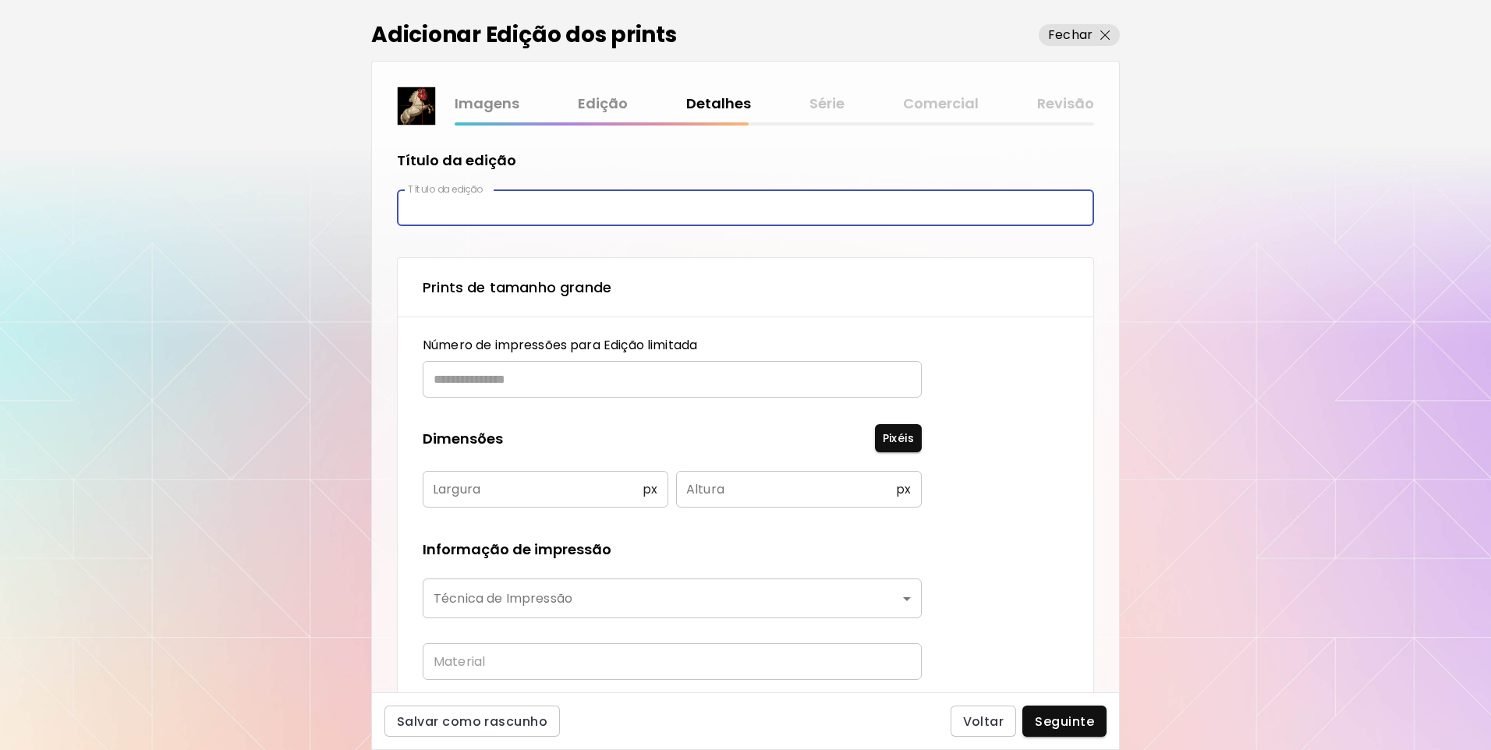
click at [519, 219] on input "text" at bounding box center [745, 208] width 697 height 37
click at [374, 250] on div "Título da edição Título da edição Título da edição Prints de tamanho grande Núm…" at bounding box center [745, 409] width 747 height 567
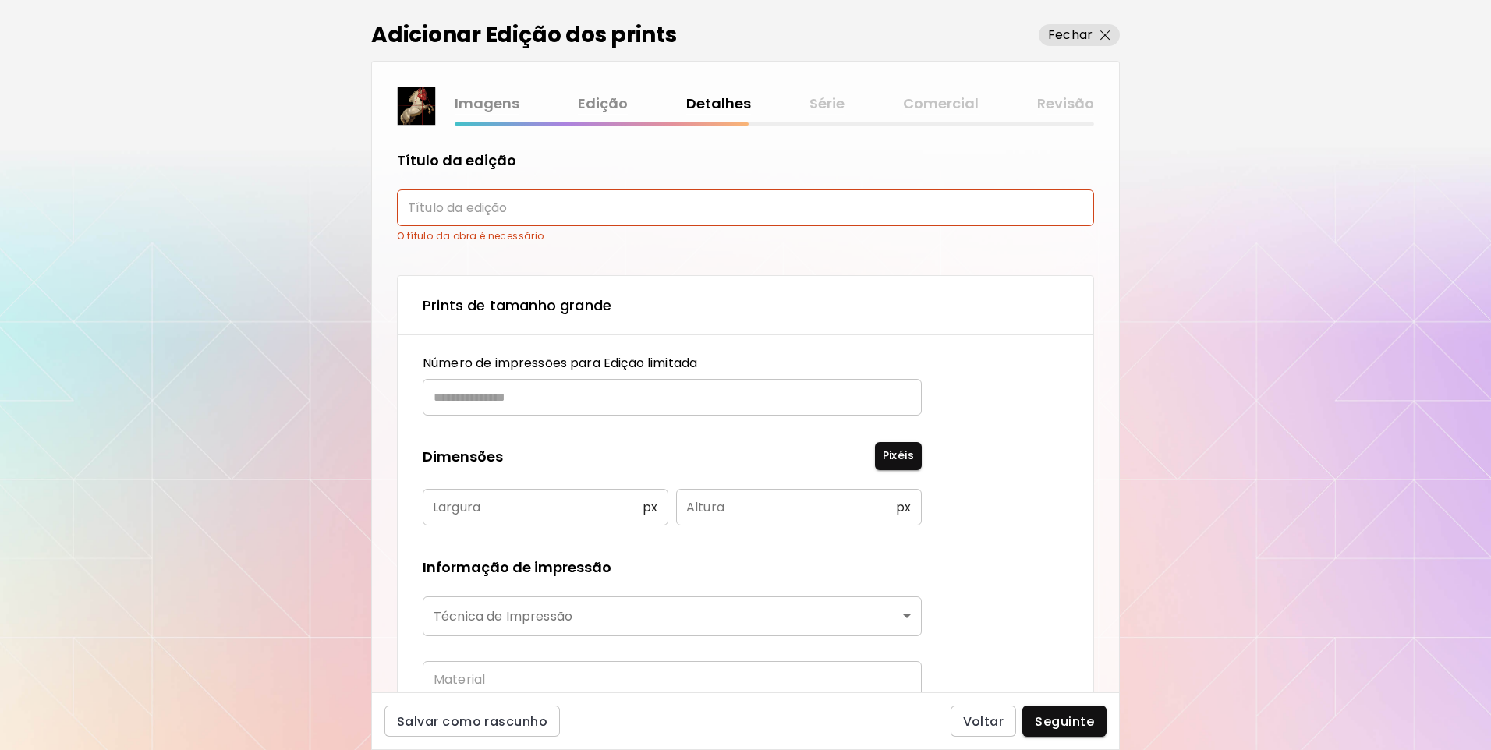
click at [484, 191] on input "text" at bounding box center [745, 208] width 697 height 37
type input "********"
drag, startPoint x: 475, startPoint y: 204, endPoint x: 344, endPoint y: 198, distance: 131.2
click at [347, 199] on div "Adicionar Edição dos prints Fechar Imagens Edição Detalhes Série Comercial Revi…" at bounding box center [745, 375] width 1491 height 750
paste input "*******"
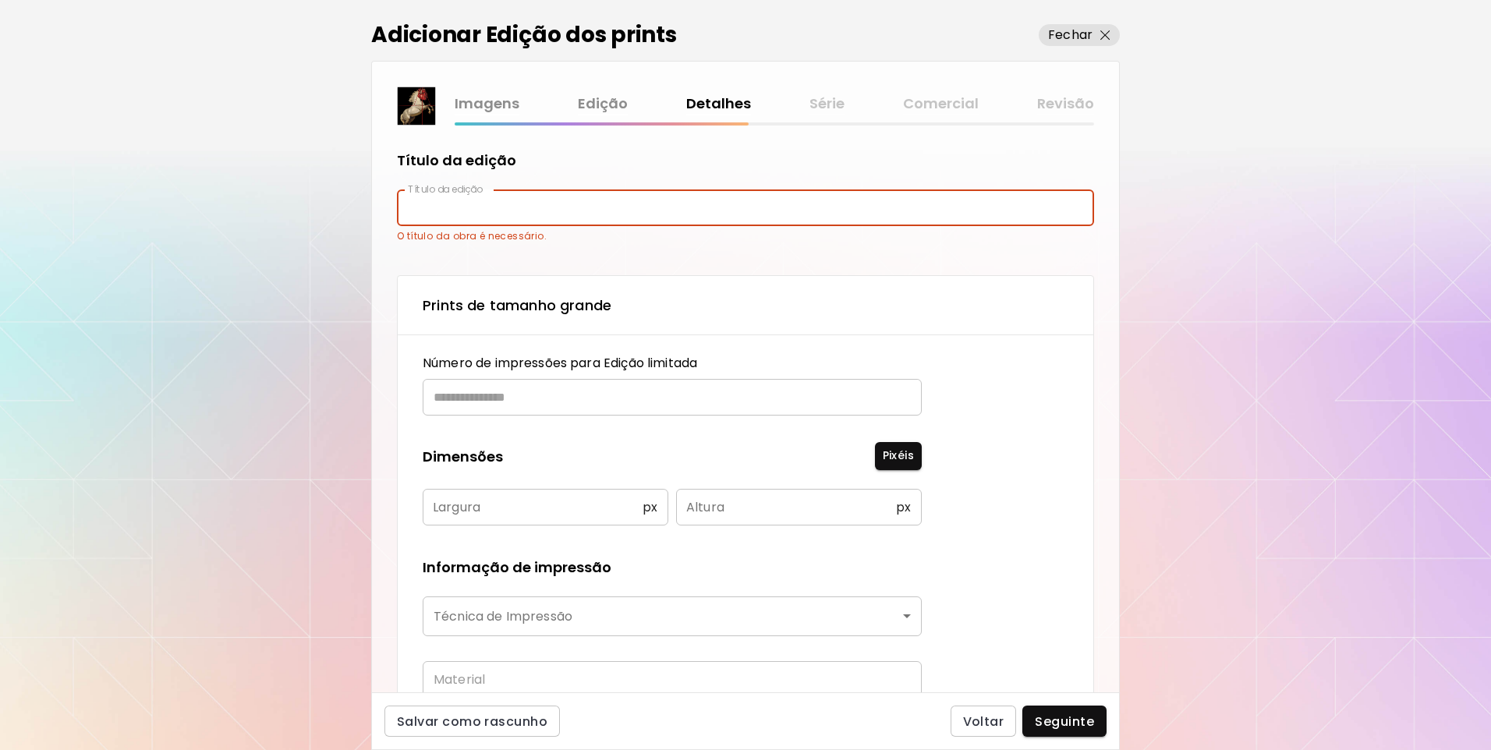
type input "*******"
